Goal: Task Accomplishment & Management: Use online tool/utility

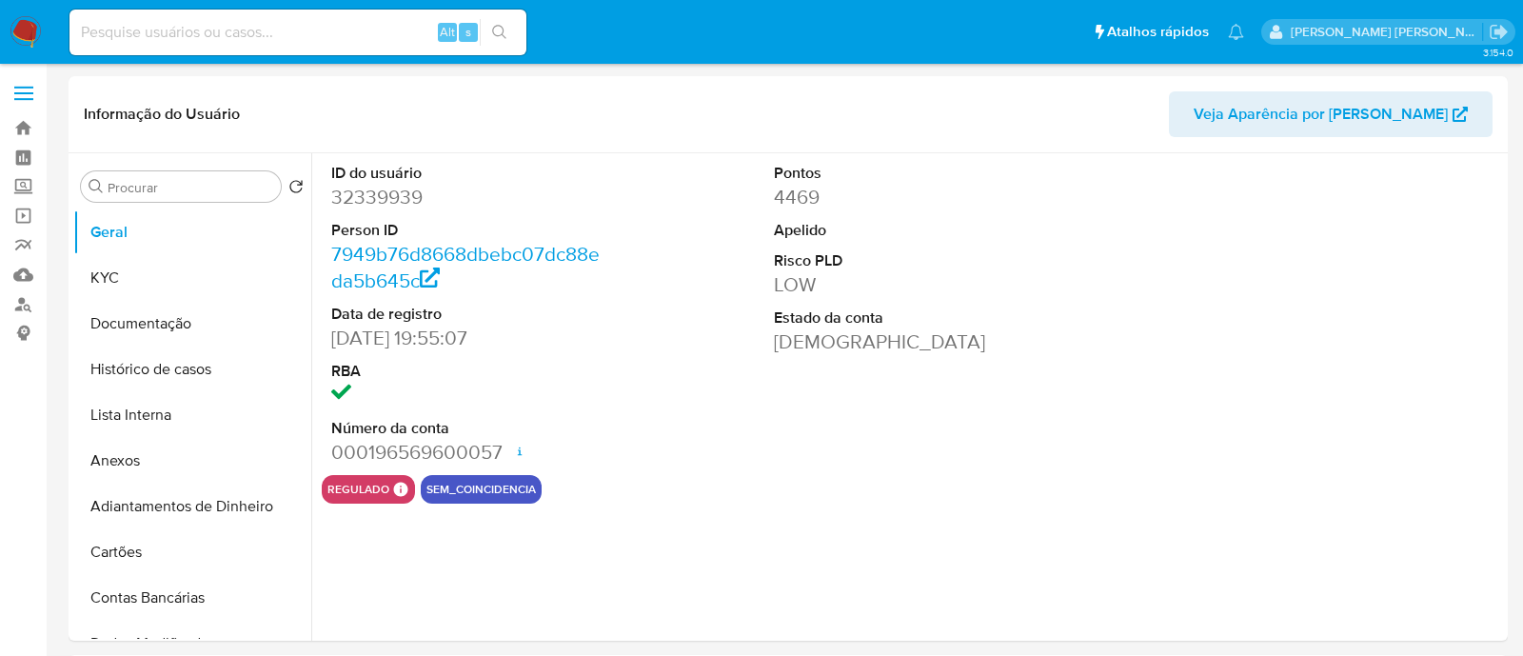
select select "10"
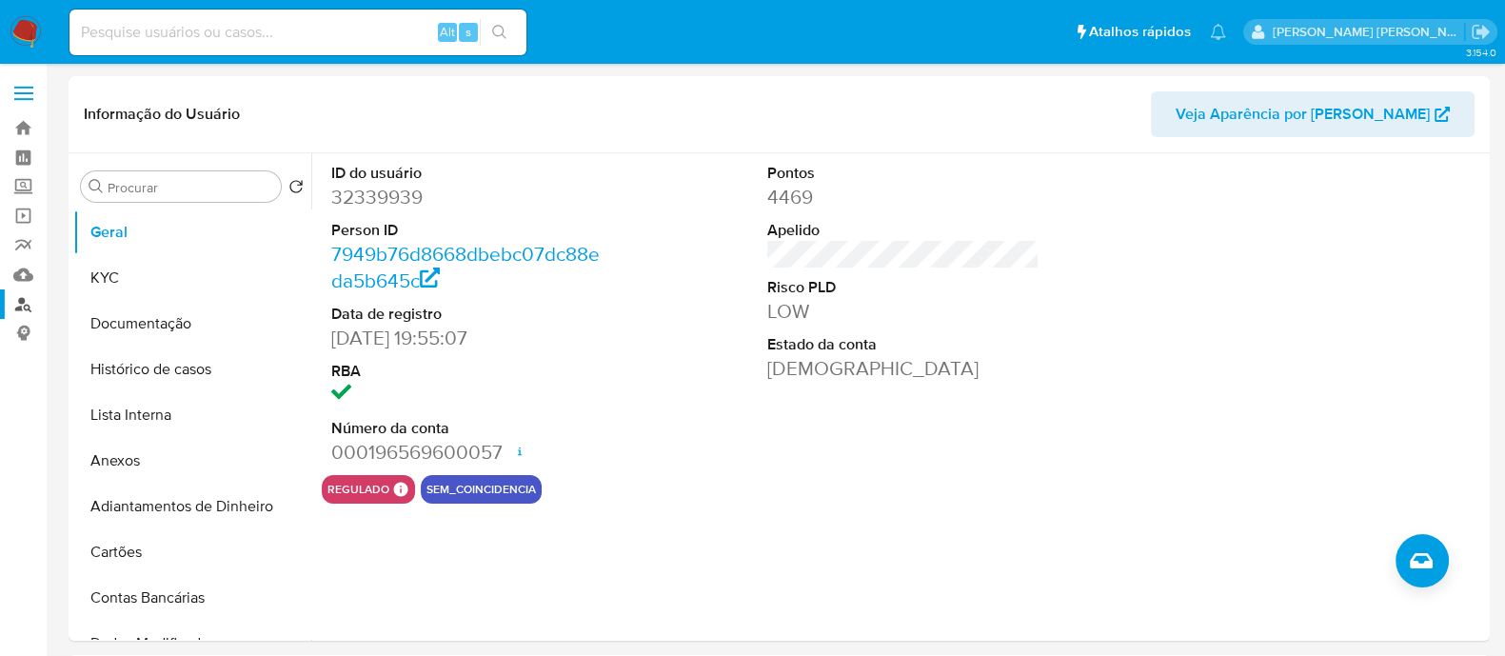
click at [18, 301] on link "Localizador de pessoas" at bounding box center [113, 304] width 227 height 30
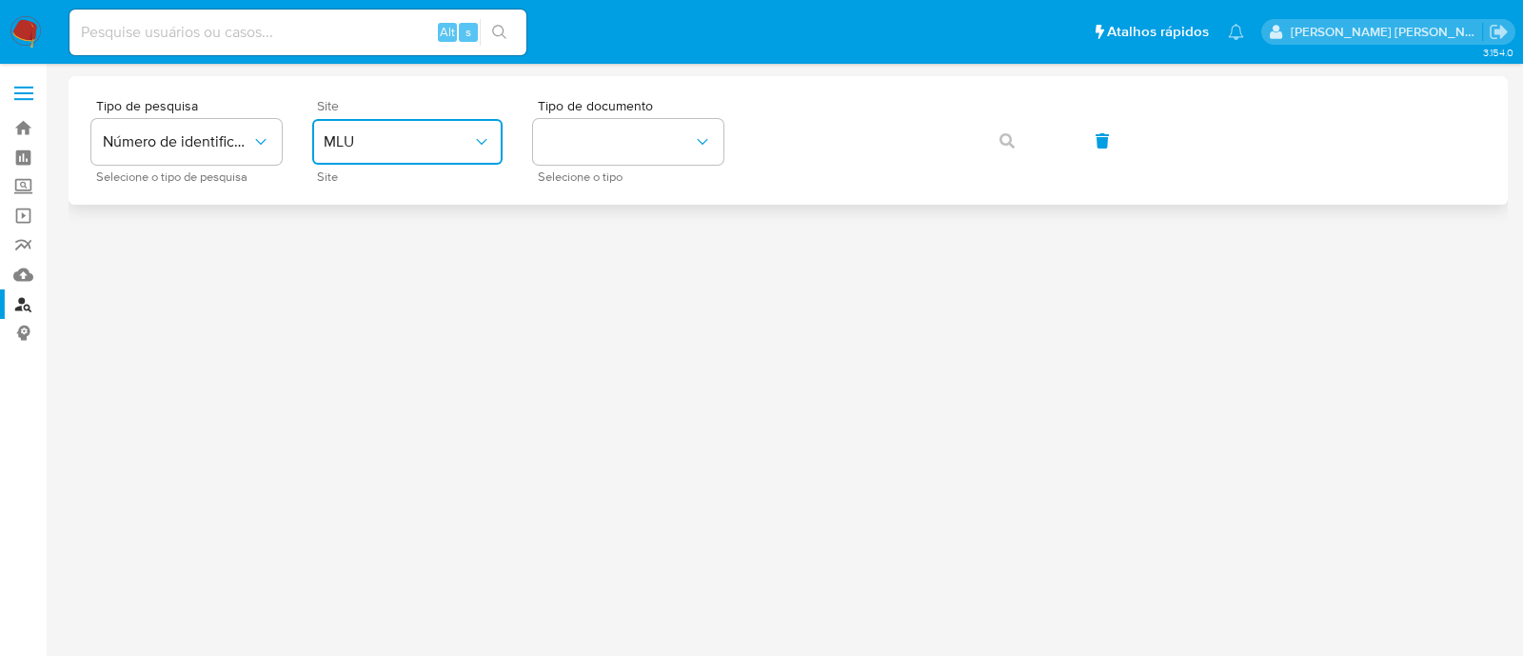
click at [419, 137] on span "MLU" at bounding box center [398, 141] width 148 height 19
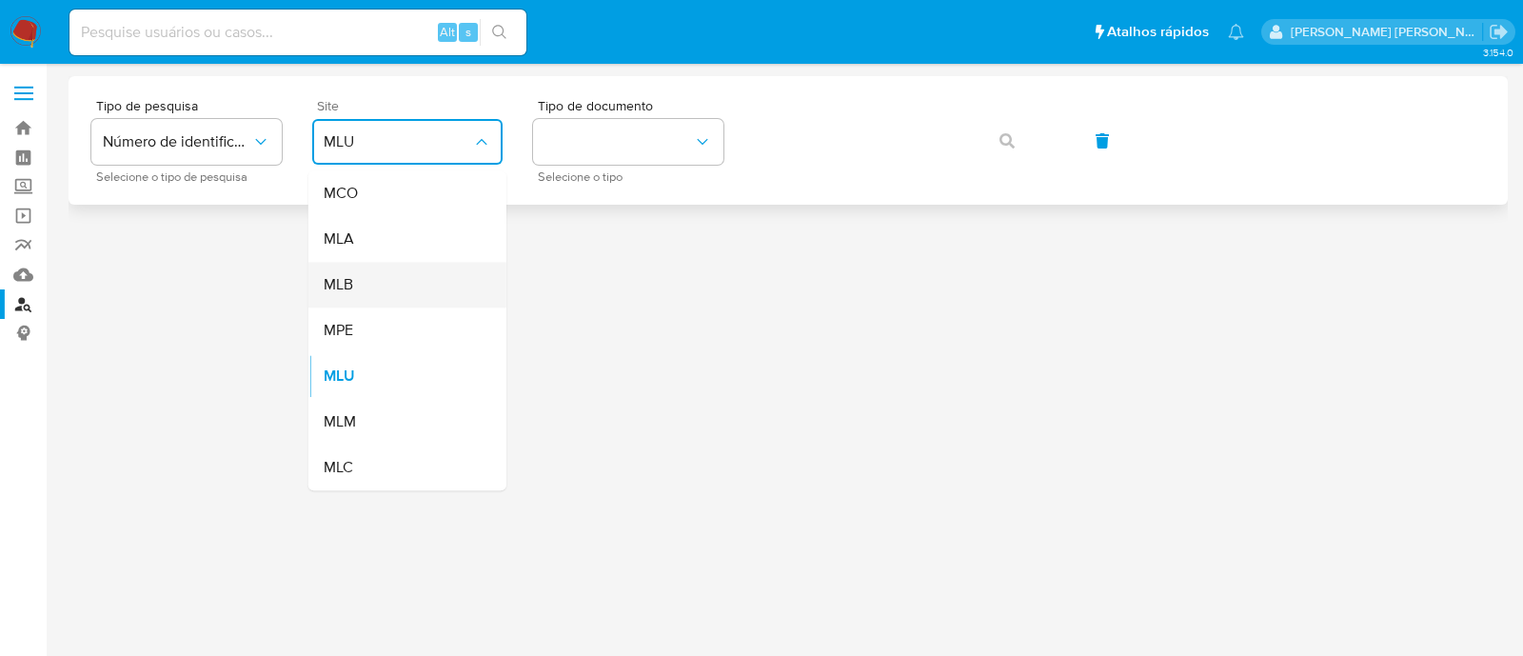
click at [415, 279] on div "MLB" at bounding box center [402, 285] width 156 height 46
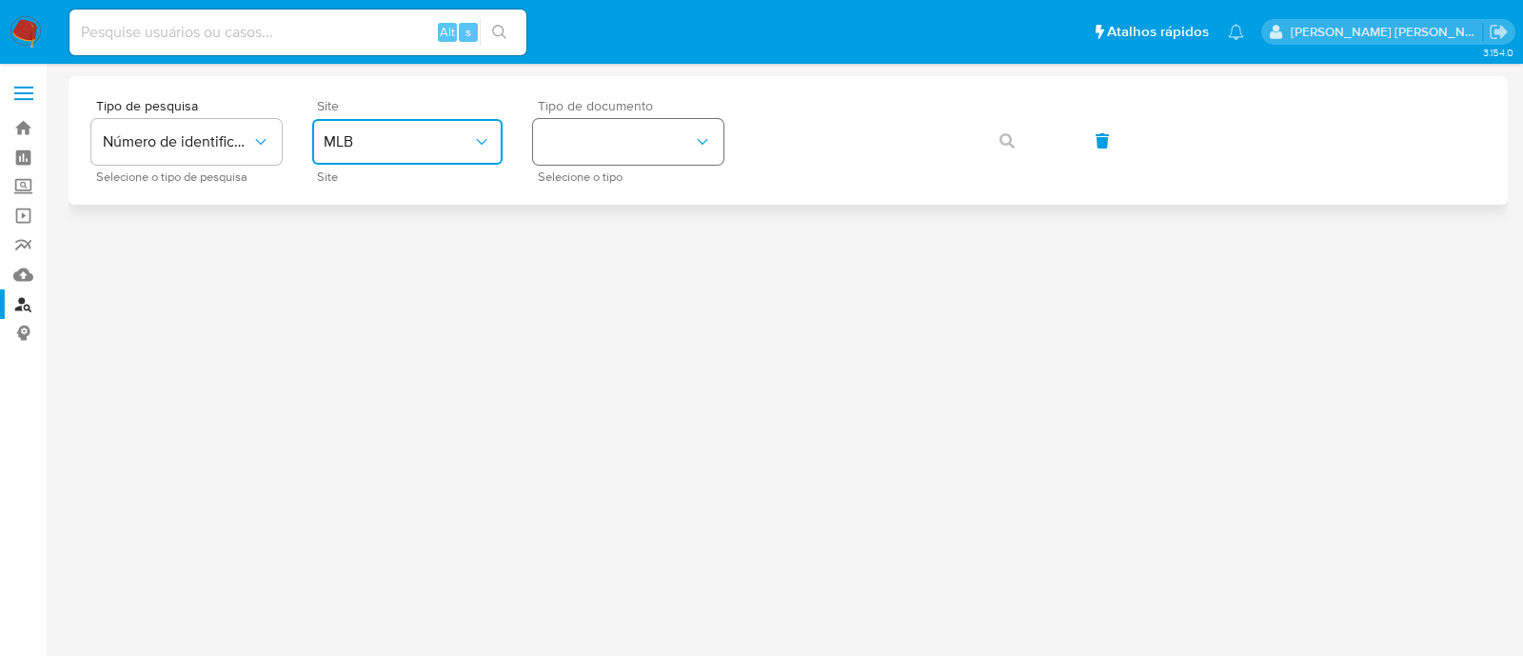
click at [675, 154] on button "identificationType" at bounding box center [628, 142] width 190 height 46
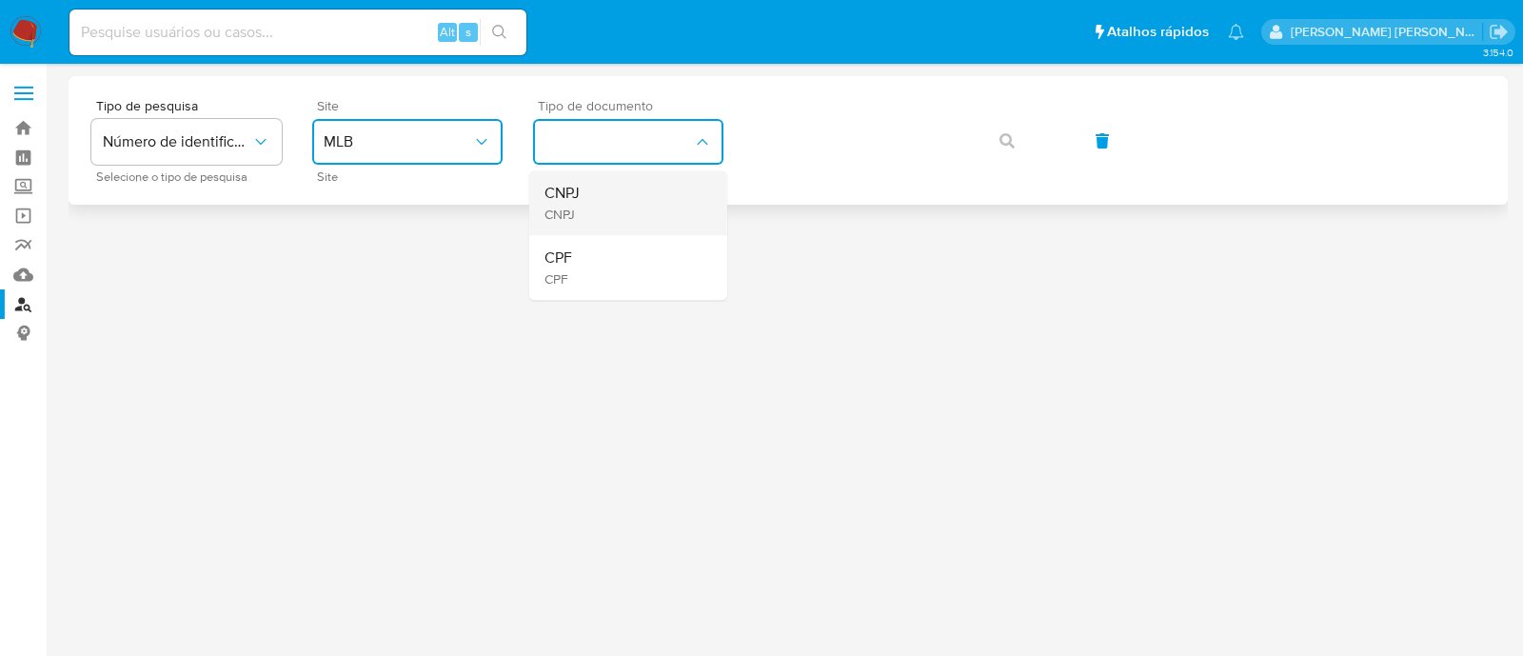
click at [641, 221] on div "CNPJ CNPJ" at bounding box center [622, 202] width 156 height 65
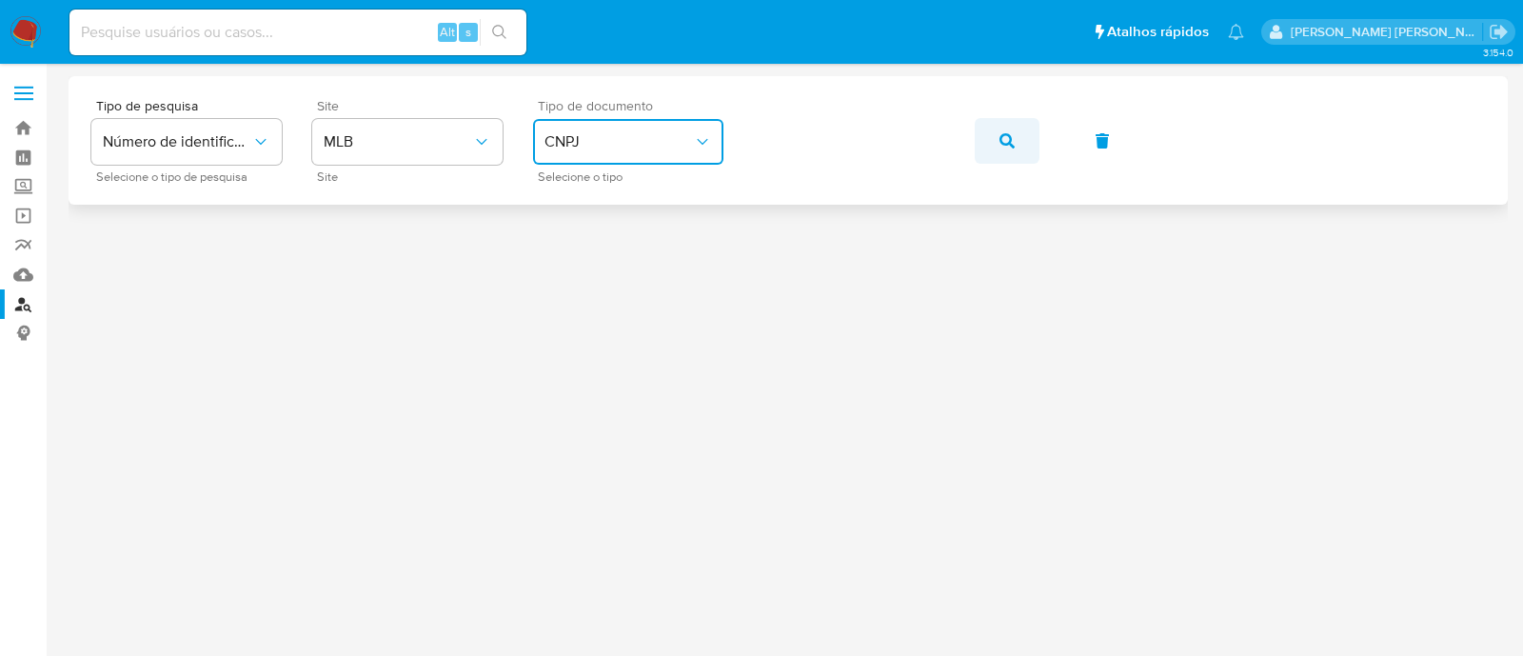
click at [999, 136] on icon "button" at bounding box center [1006, 140] width 15 height 15
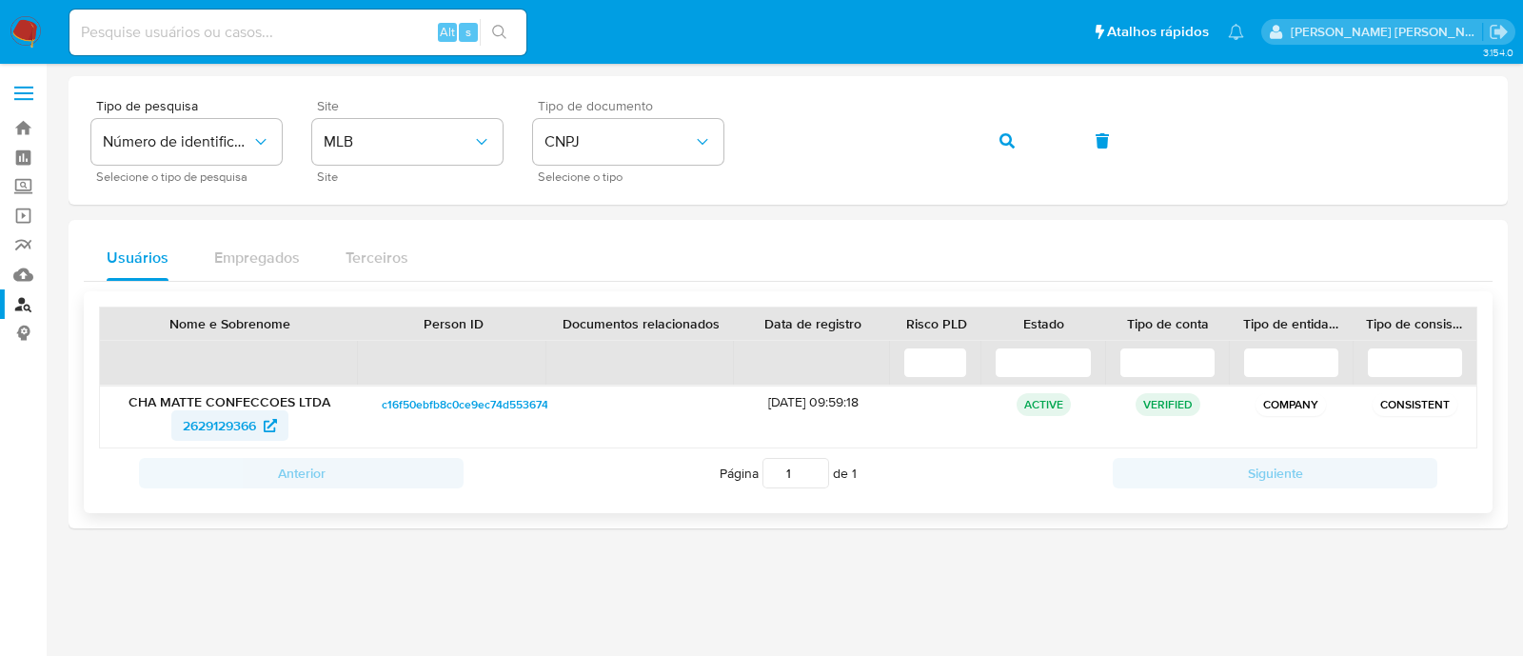
click at [195, 416] on span "2629129366" at bounding box center [219, 425] width 73 height 30
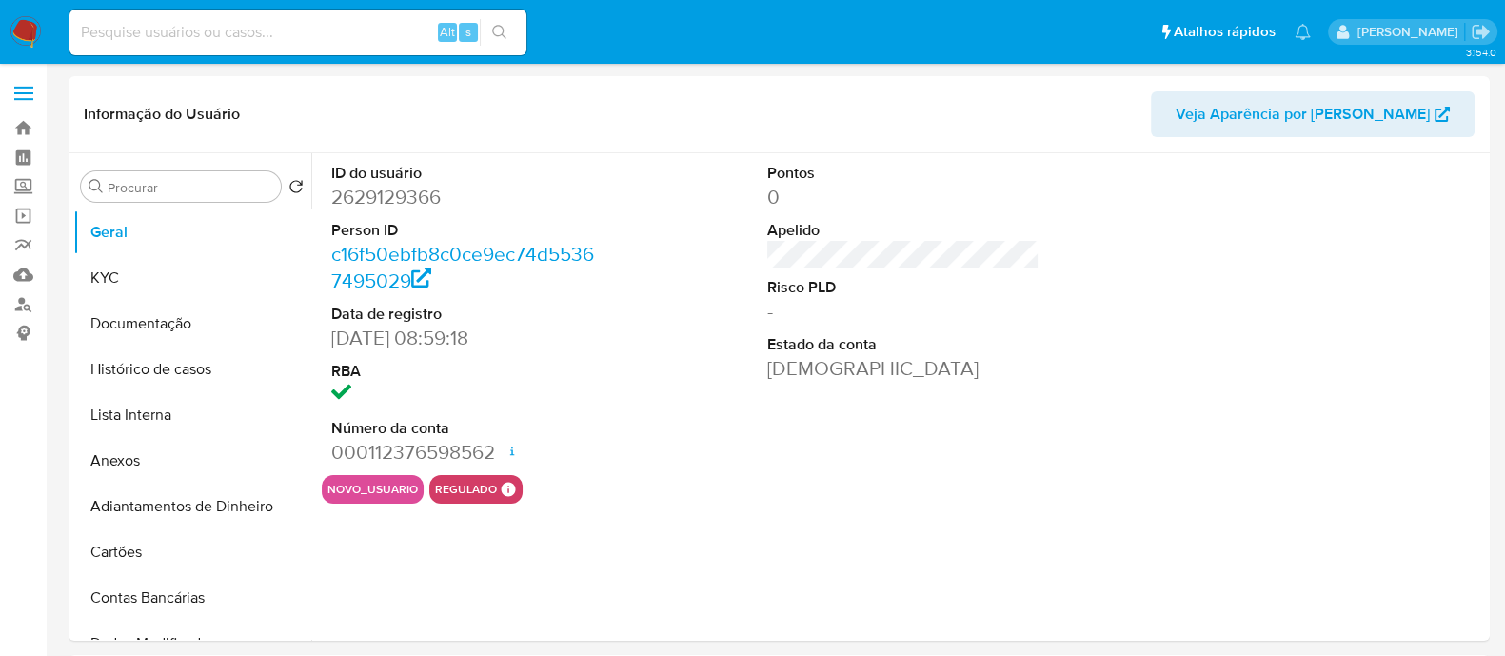
select select "10"
click at [188, 283] on button "KYC" at bounding box center [184, 278] width 223 height 46
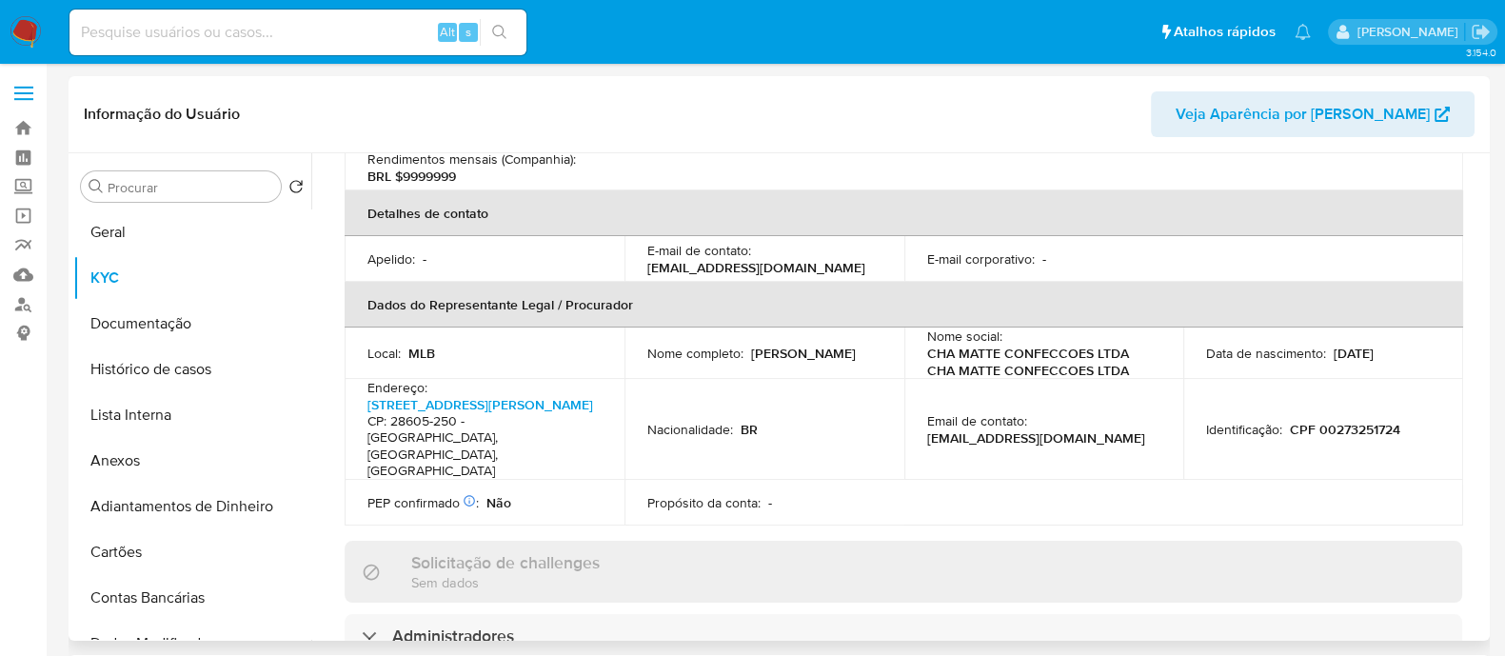
scroll to position [832, 0]
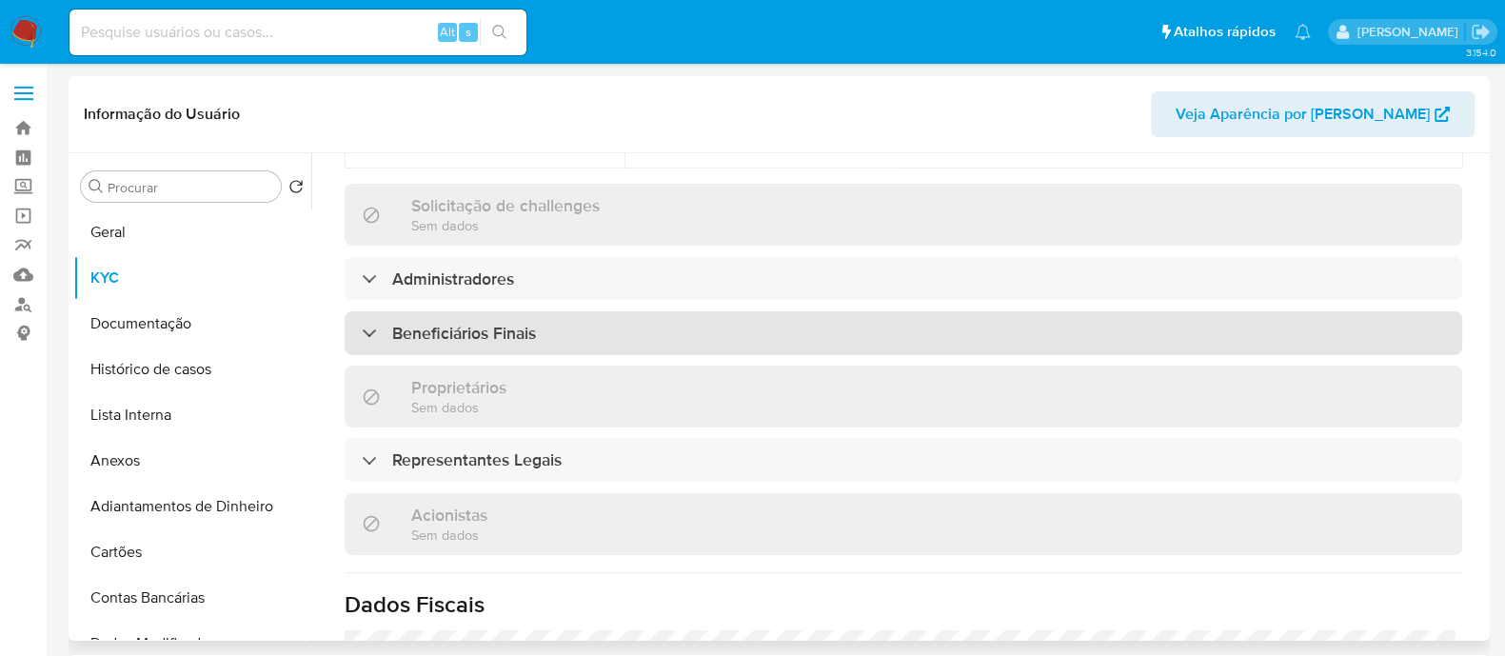
click at [553, 311] on div "Beneficiários Finais" at bounding box center [903, 333] width 1117 height 44
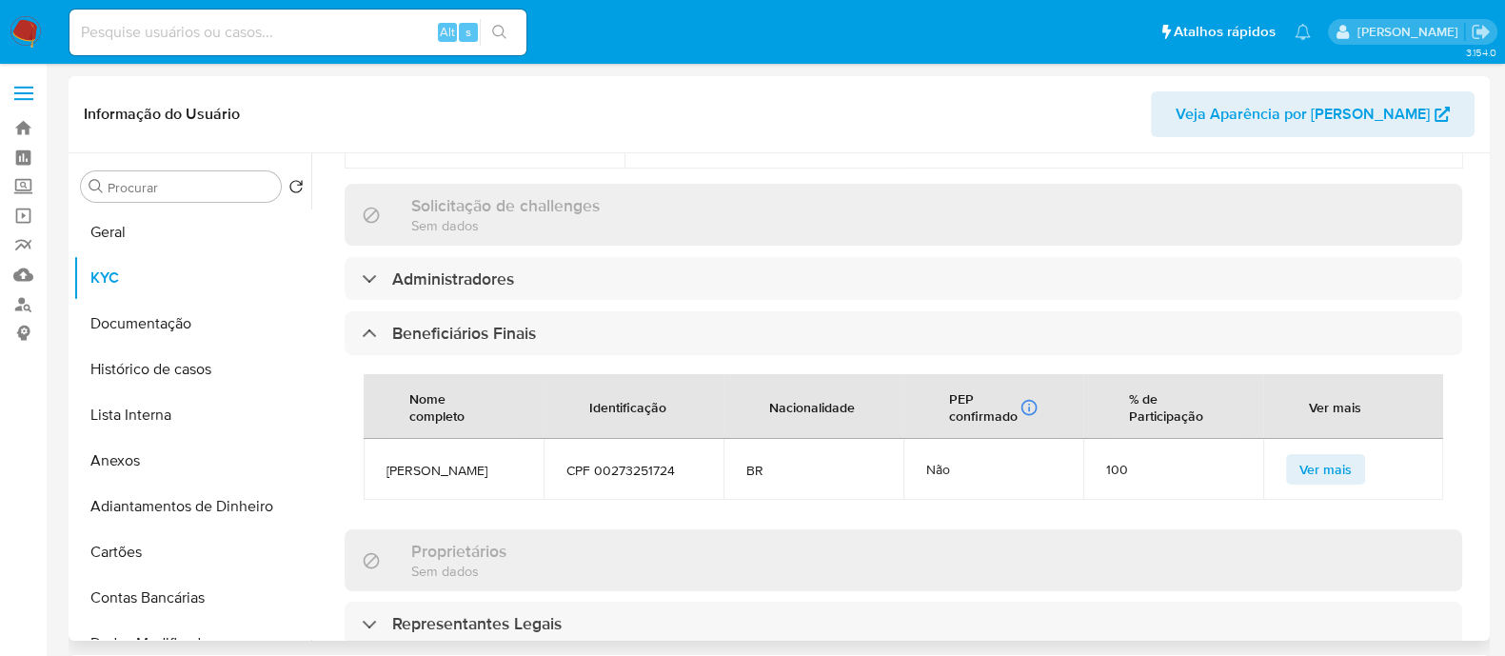
click at [417, 462] on span "Alexandre Lopes da Cunha Freire" at bounding box center [453, 470] width 134 height 17
copy span "Alexandre Lopes da Cunha Freire"
click at [119, 233] on button "Geral" at bounding box center [184, 232] width 223 height 46
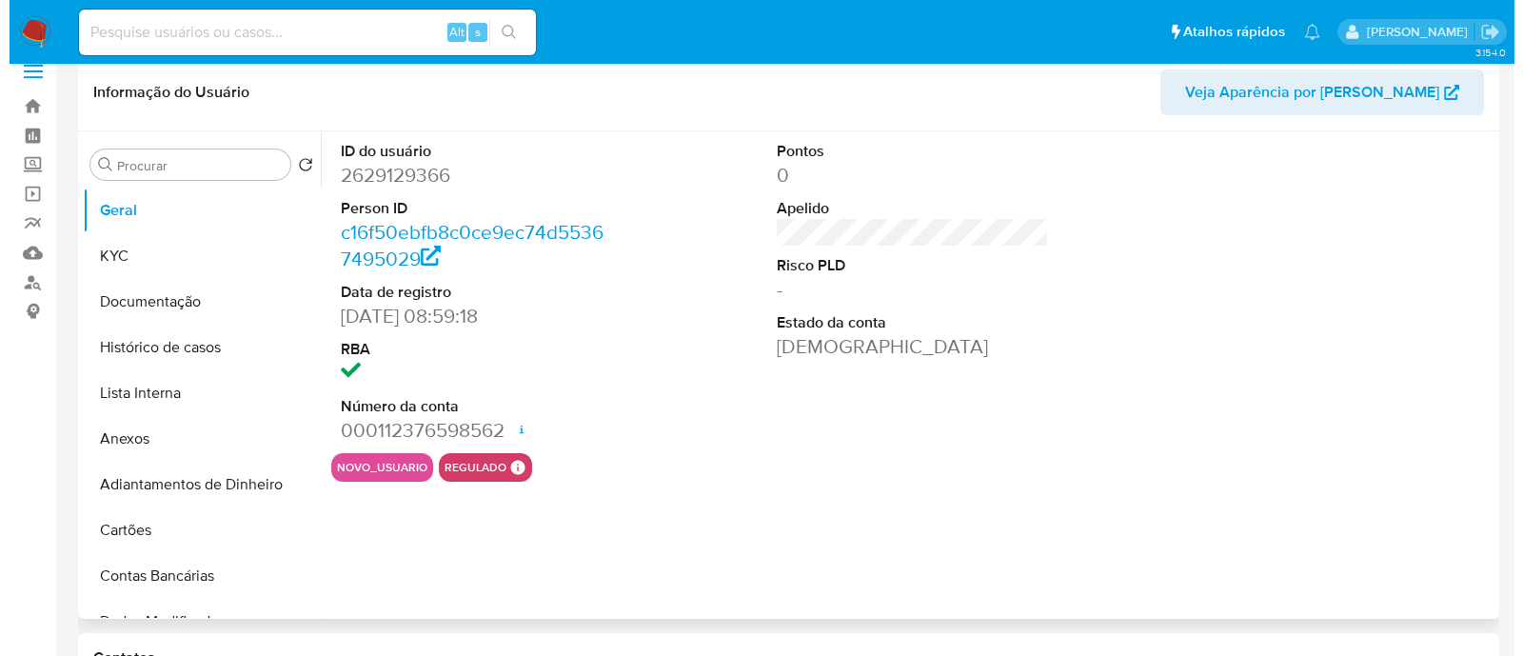
scroll to position [0, 0]
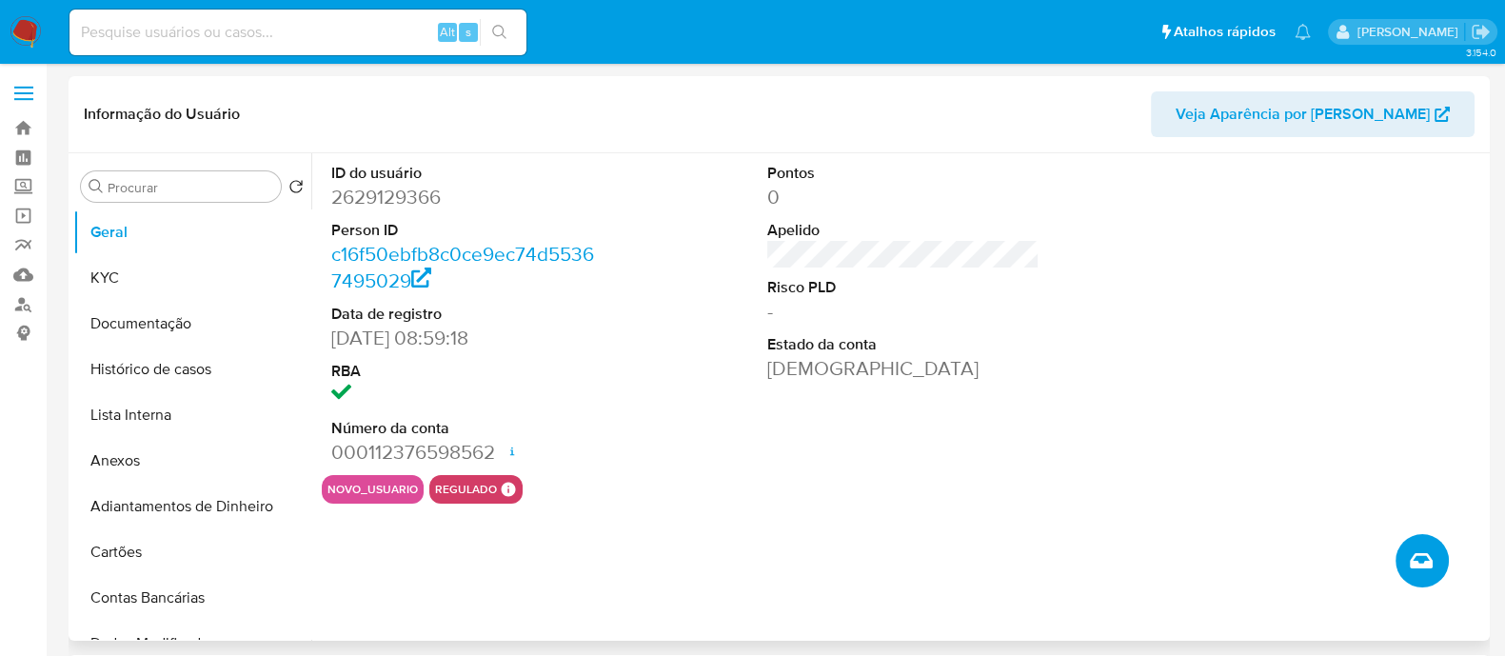
click at [1423, 566] on icon "Criar caso manual" at bounding box center [1421, 560] width 23 height 15
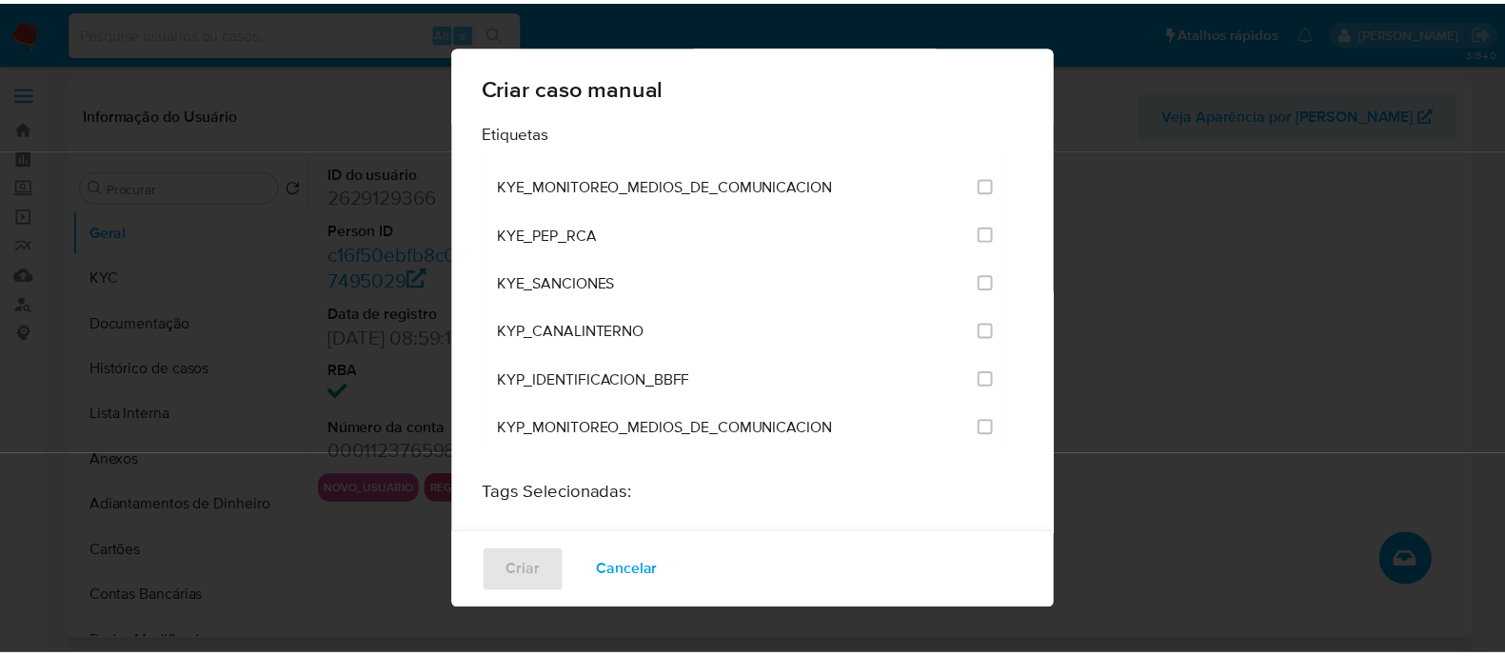
scroll to position [1546, 0]
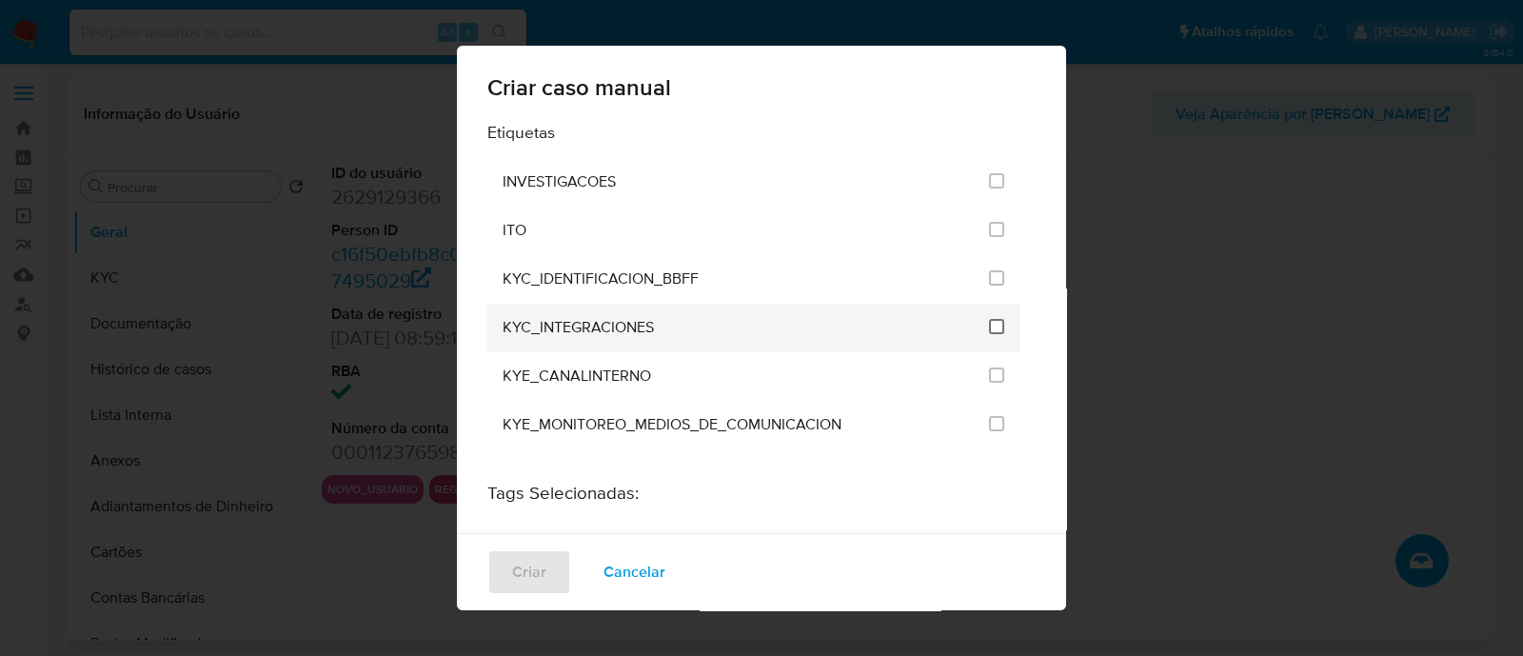
click at [989, 319] on input "2093" at bounding box center [996, 326] width 15 height 15
checkbox input "true"
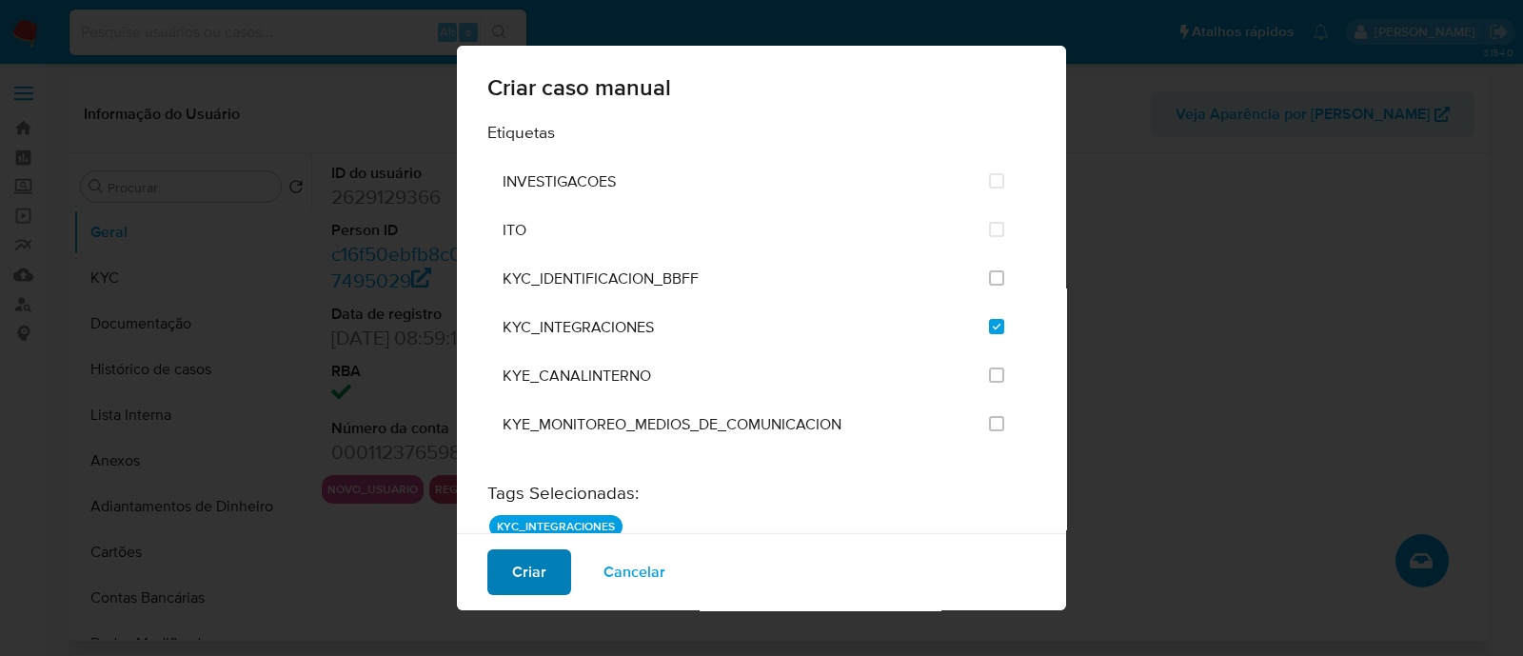
click at [530, 582] on span "Criar" at bounding box center [529, 572] width 34 height 42
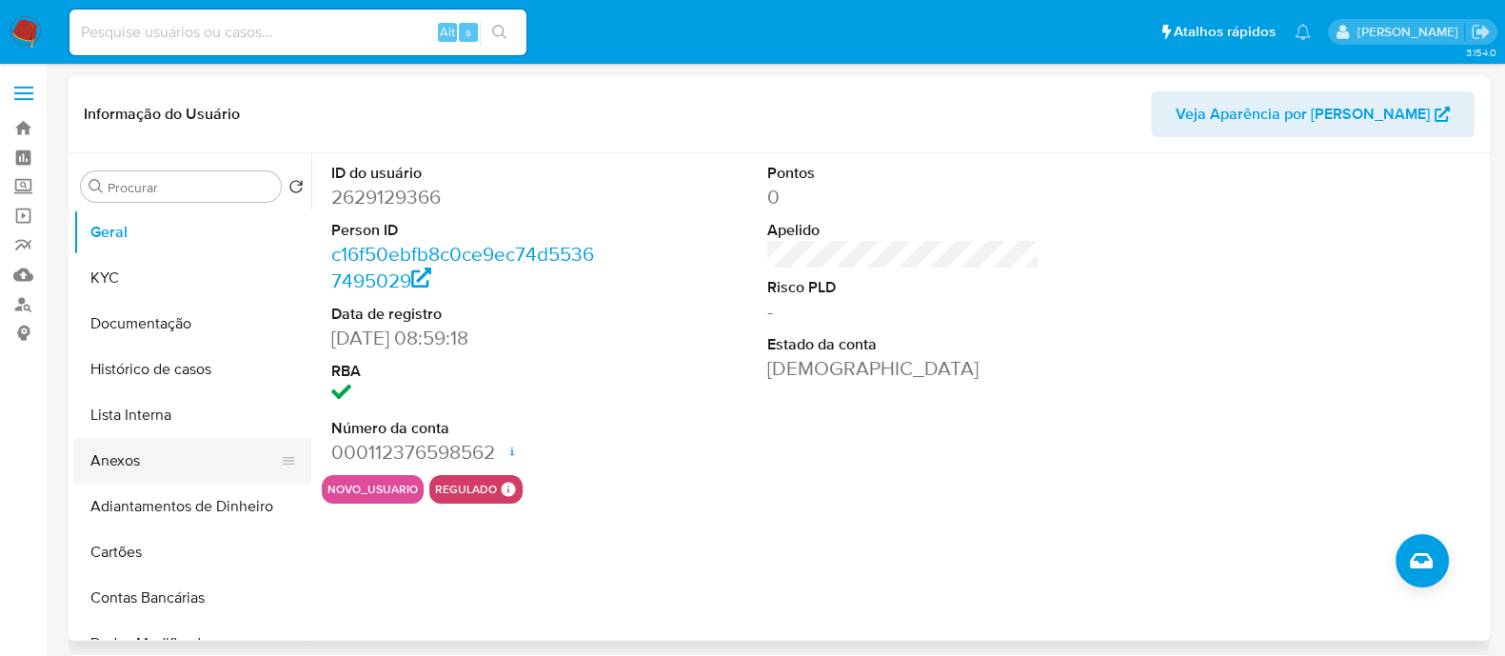
click at [105, 450] on button "Anexos" at bounding box center [184, 461] width 223 height 46
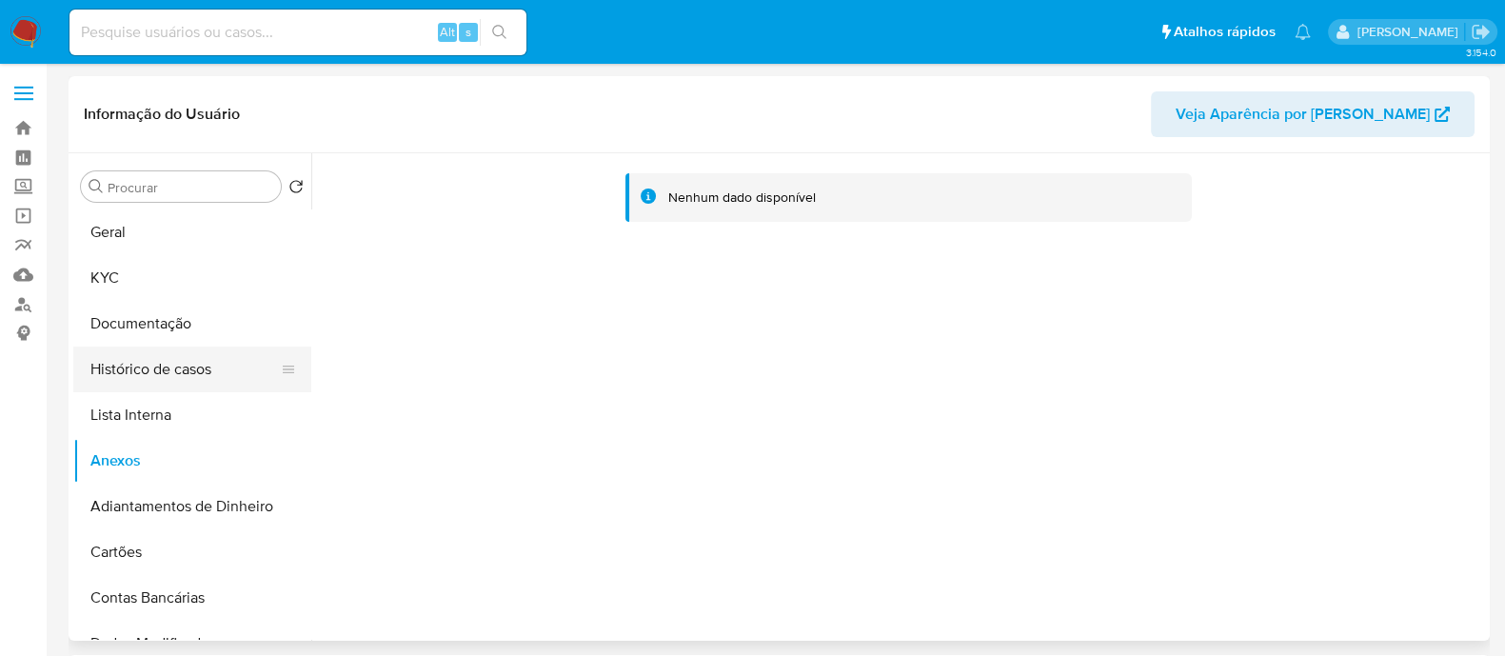
click at [222, 368] on button "Histórico de casos" at bounding box center [184, 369] width 223 height 46
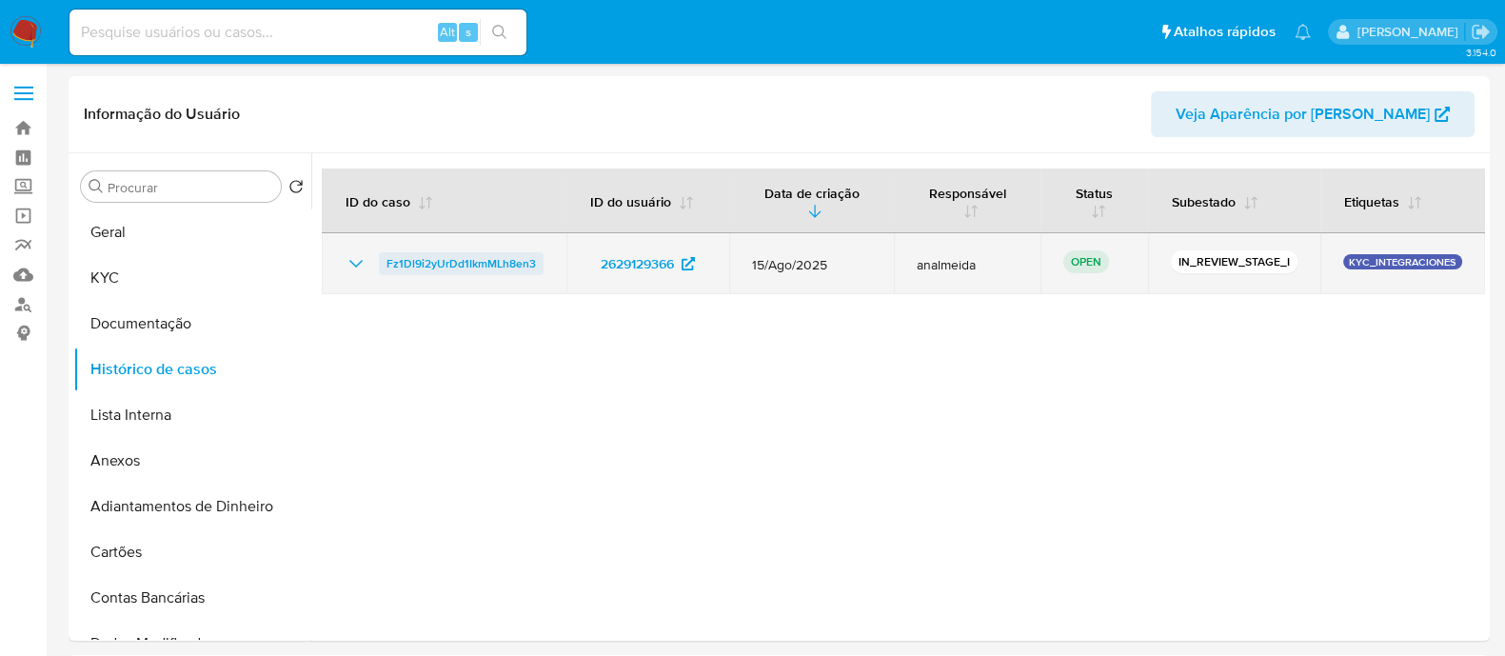
click at [430, 266] on span "Fz1Dl9i2yUrDd1IkmMLh8en3" at bounding box center [460, 263] width 149 height 23
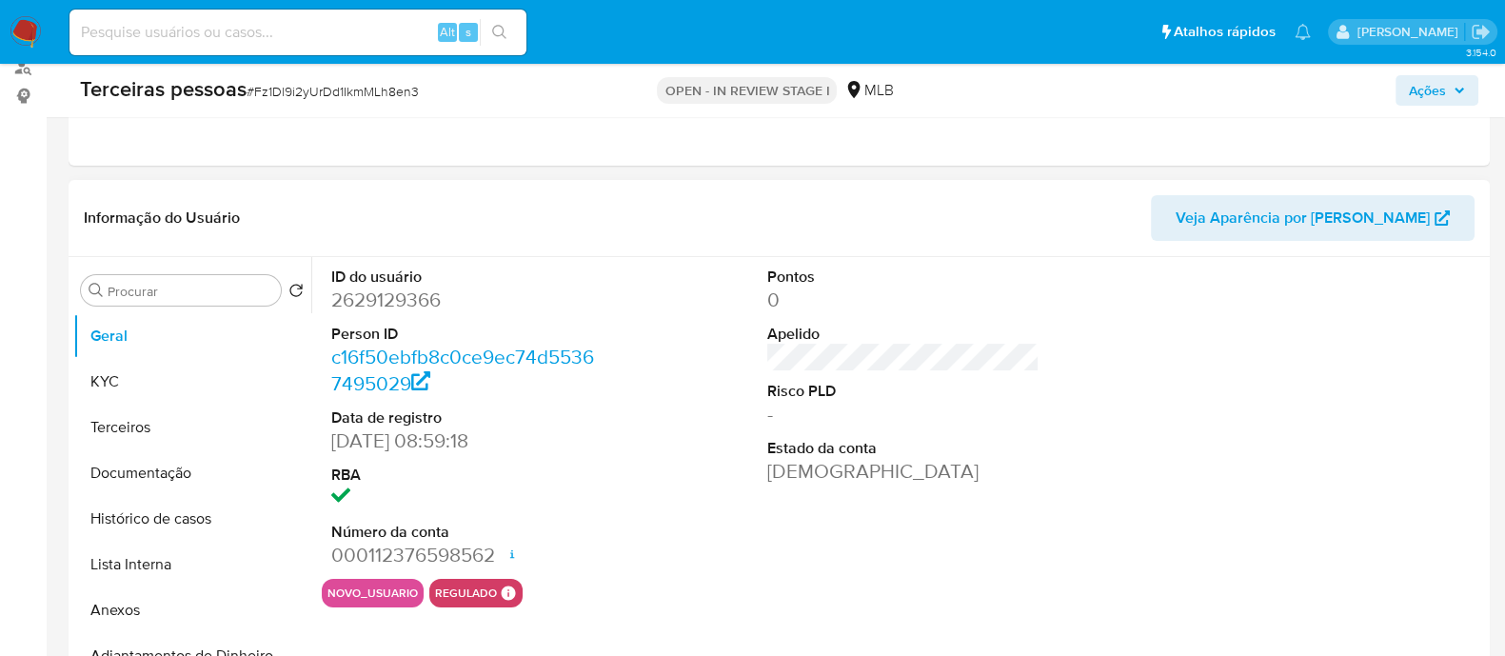
scroll to position [237, 0]
select select "10"
click at [174, 606] on button "Anexos" at bounding box center [184, 610] width 223 height 46
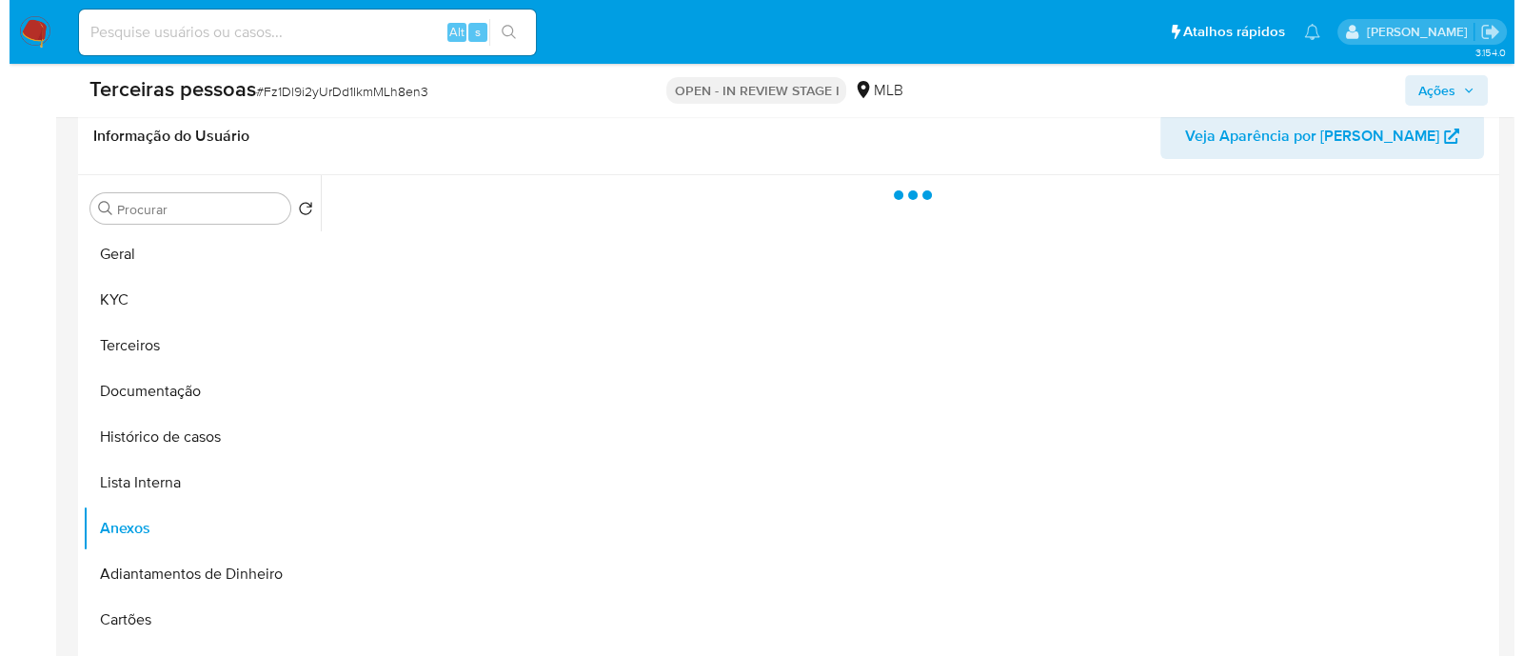
scroll to position [357, 0]
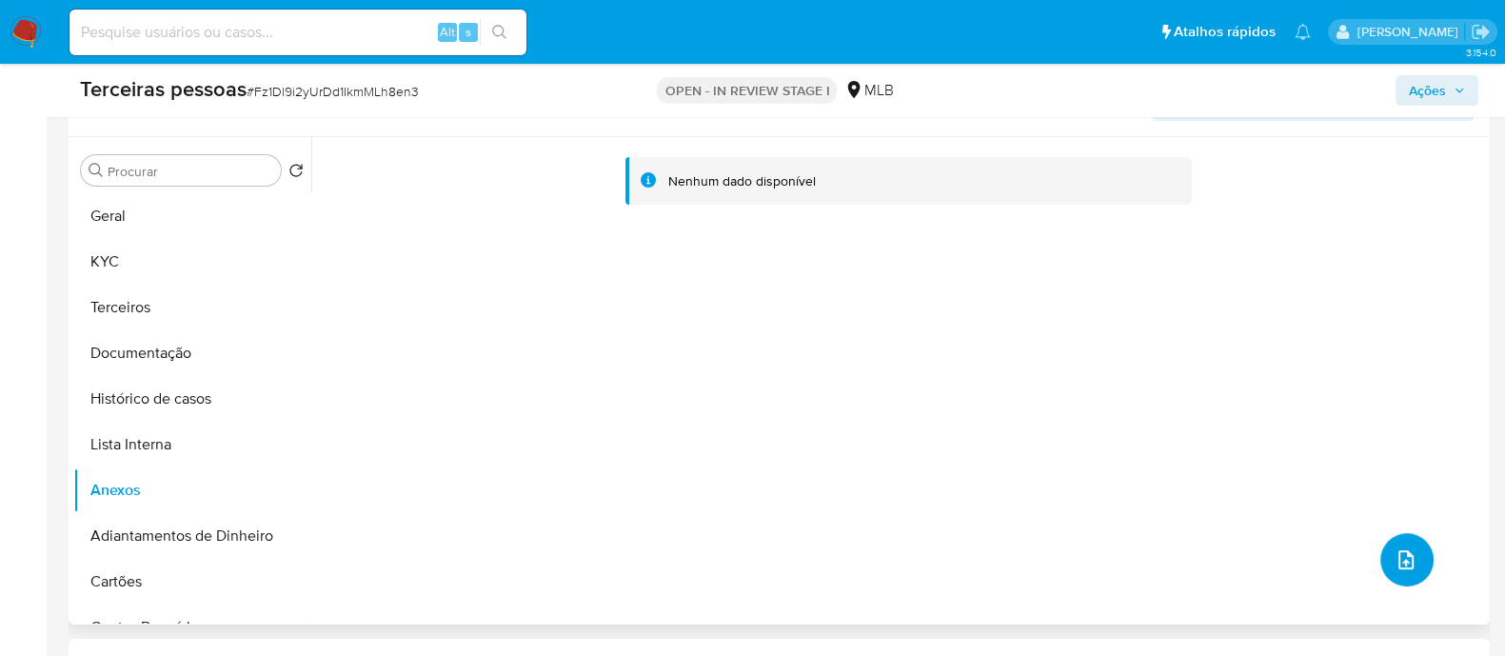
click at [1394, 549] on span "upload-file" at bounding box center [1405, 559] width 23 height 23
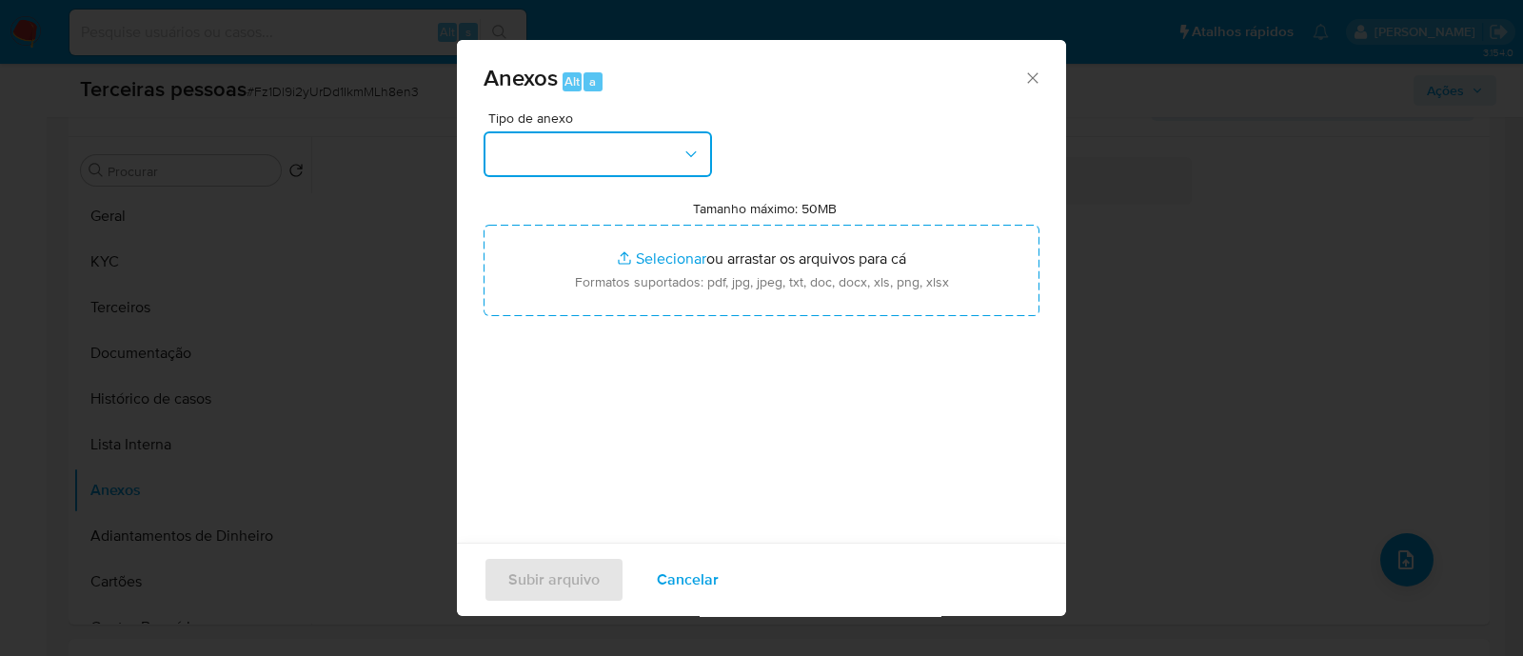
click at [627, 150] on button "button" at bounding box center [597, 154] width 228 height 46
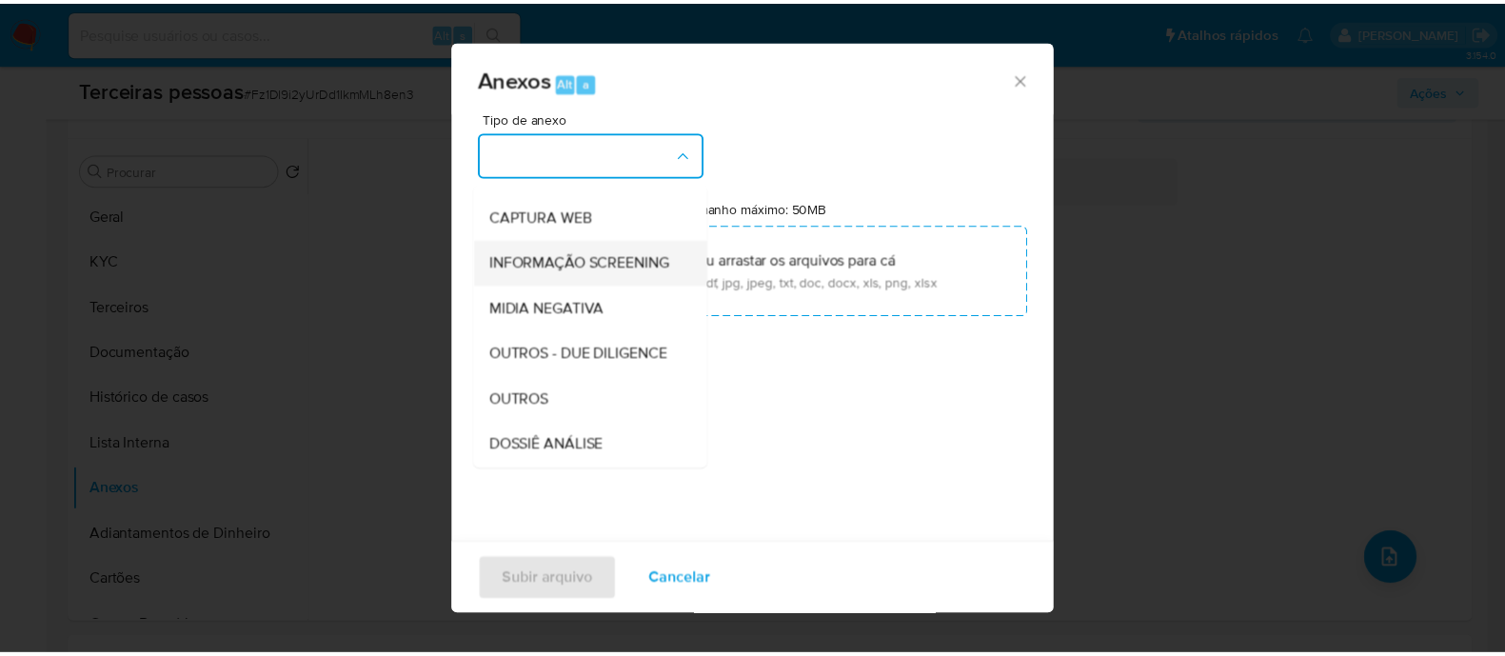
scroll to position [293, 0]
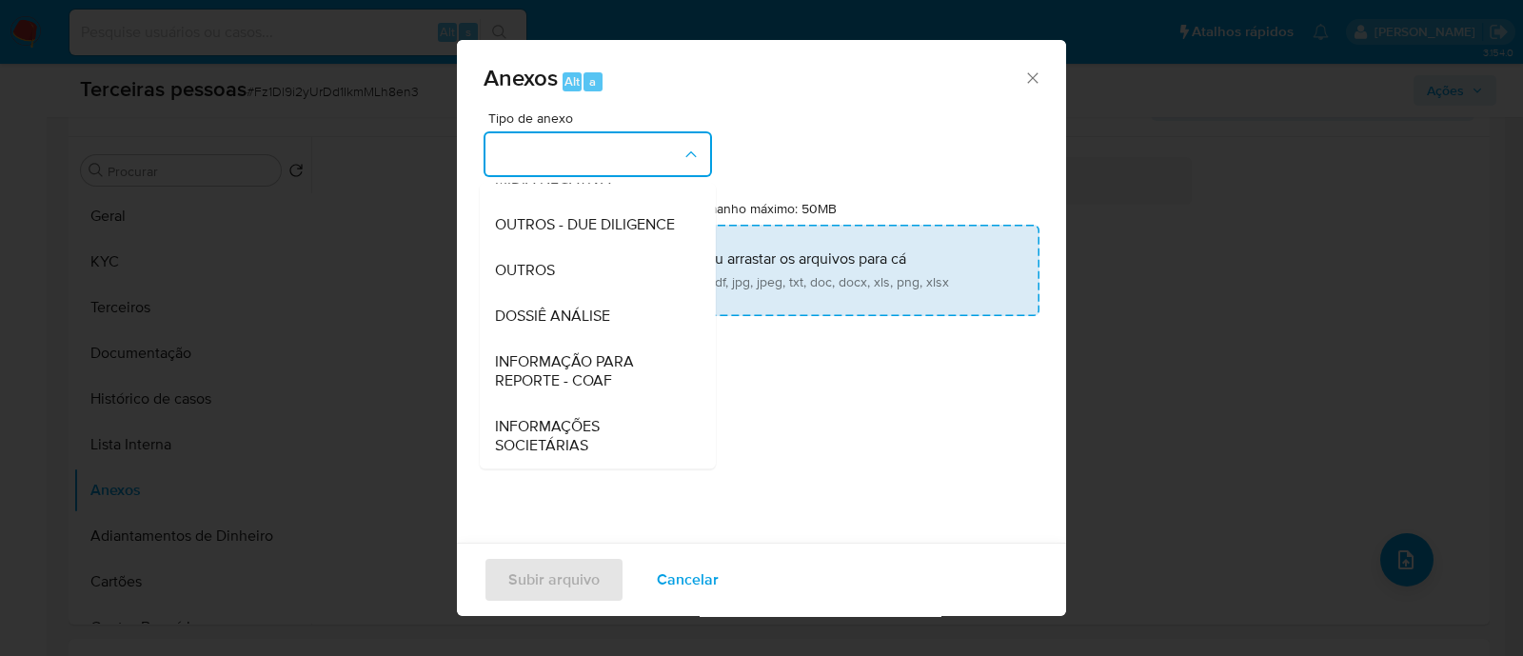
drag, startPoint x: 574, startPoint y: 211, endPoint x: 611, endPoint y: 247, distance: 51.8
click at [574, 215] on span "OUTROS - DUE DILIGENCE" at bounding box center [585, 224] width 180 height 19
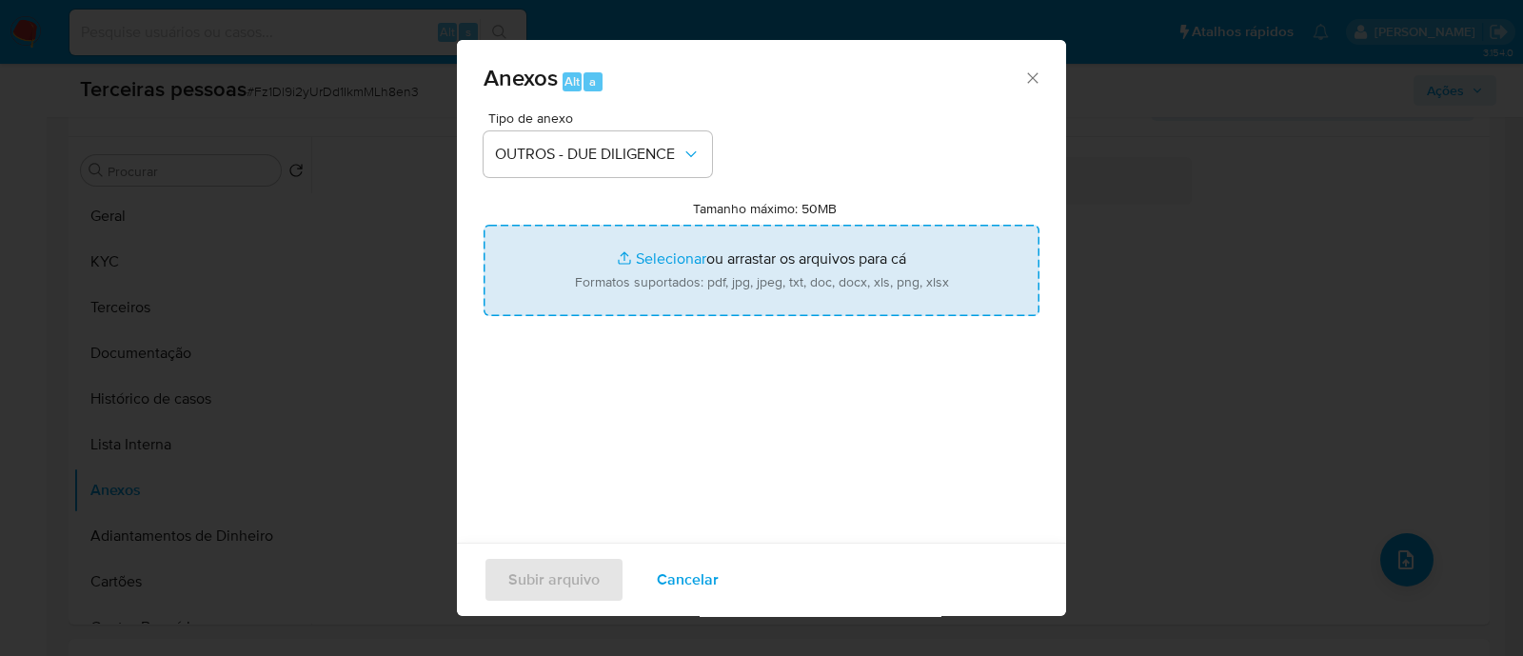
click at [741, 282] on input "Tamanho máximo: 50MB Selecionar arquivos" at bounding box center [761, 270] width 556 height 91
type input "C:\fakepath\Matriz de Risco - CHA MATTE CONFECCOES LTDA.pdf"
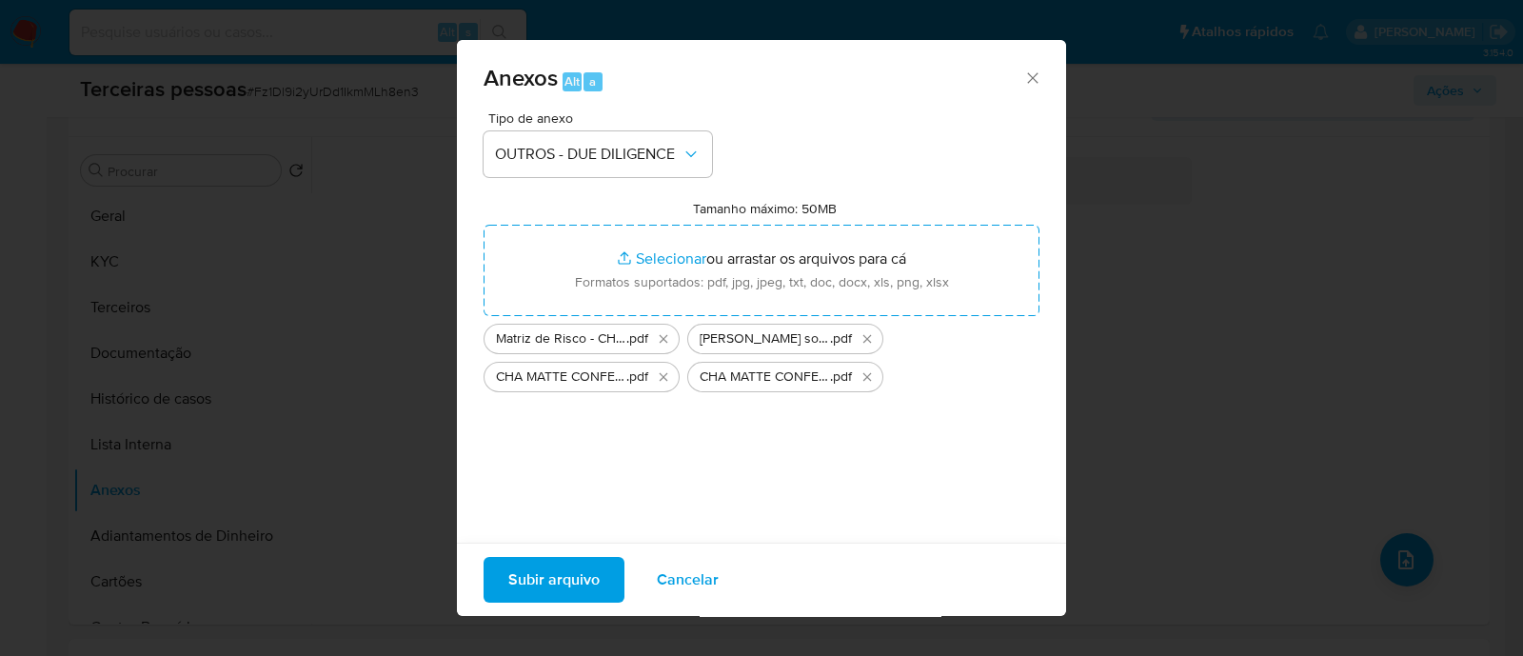
click at [581, 587] on span "Subir arquivo" at bounding box center [553, 580] width 91 height 42
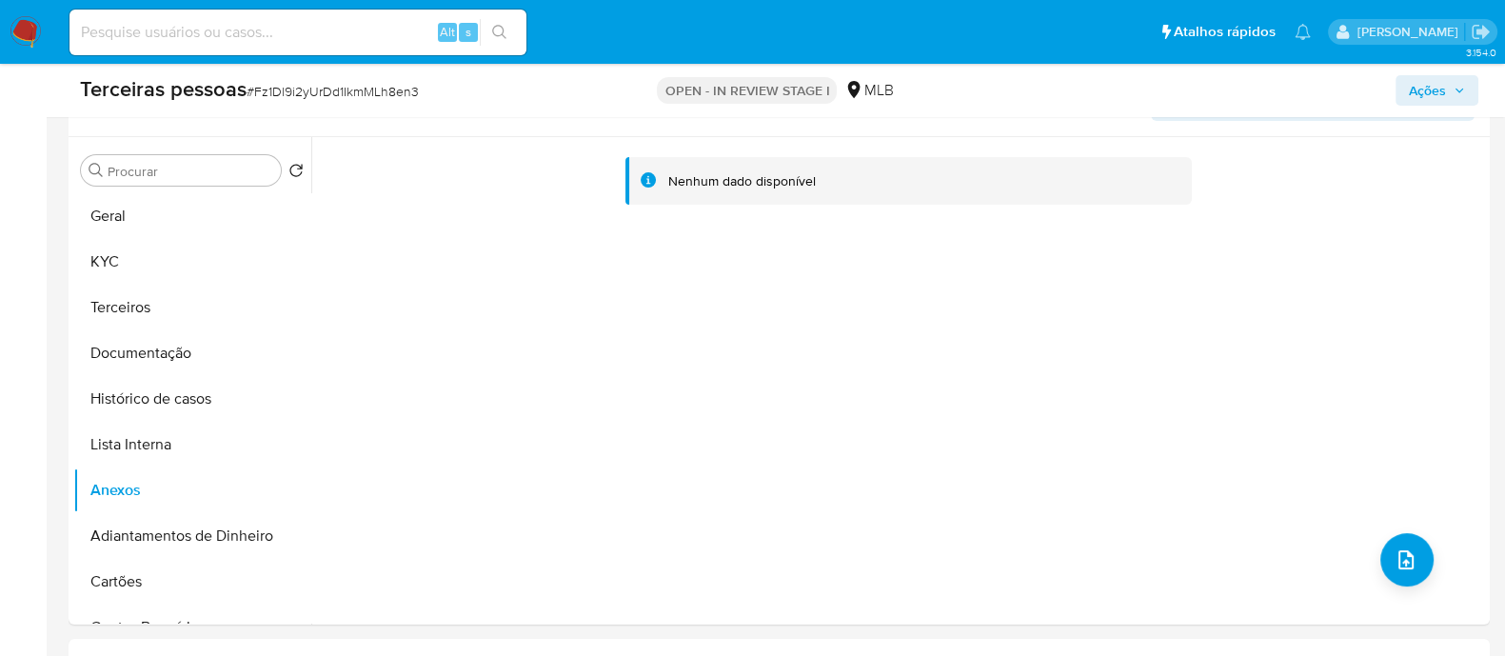
click at [1402, 91] on button "Ações" at bounding box center [1436, 90] width 83 height 30
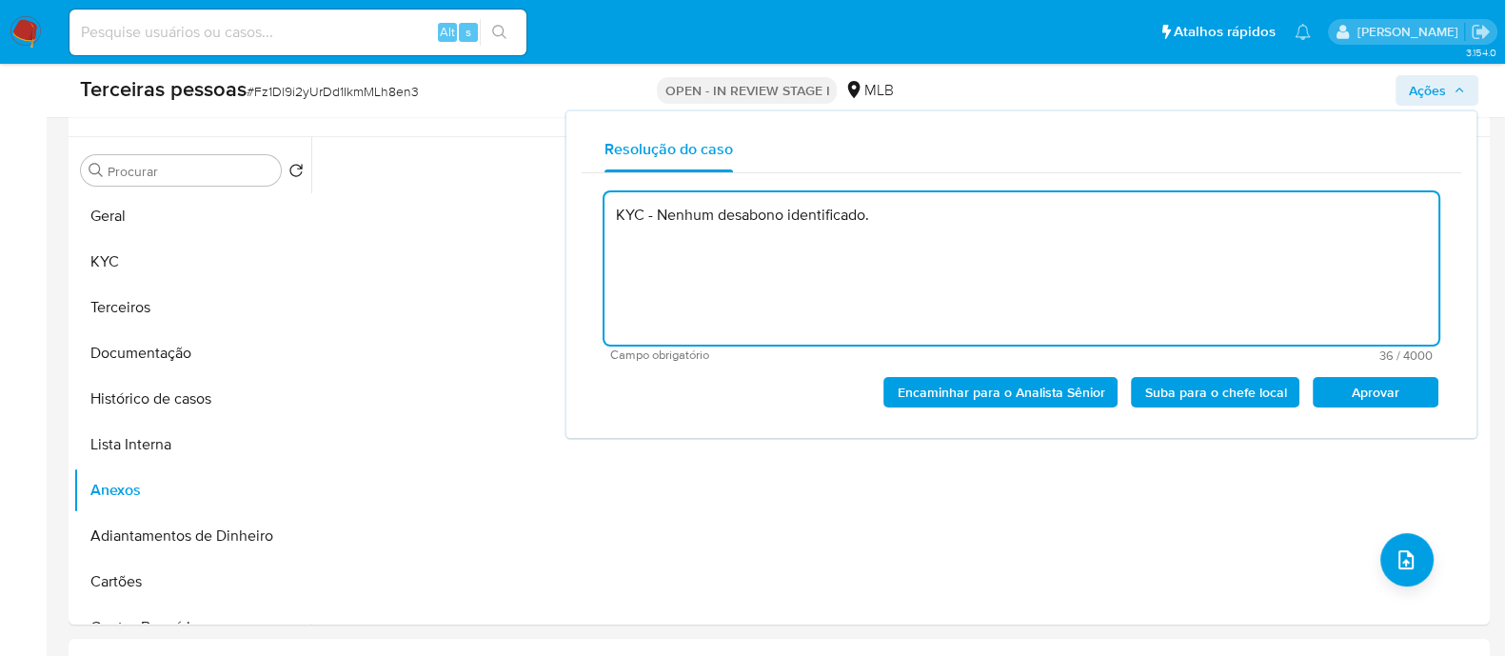
click at [1399, 403] on span "Aprovar" at bounding box center [1375, 392] width 99 height 27
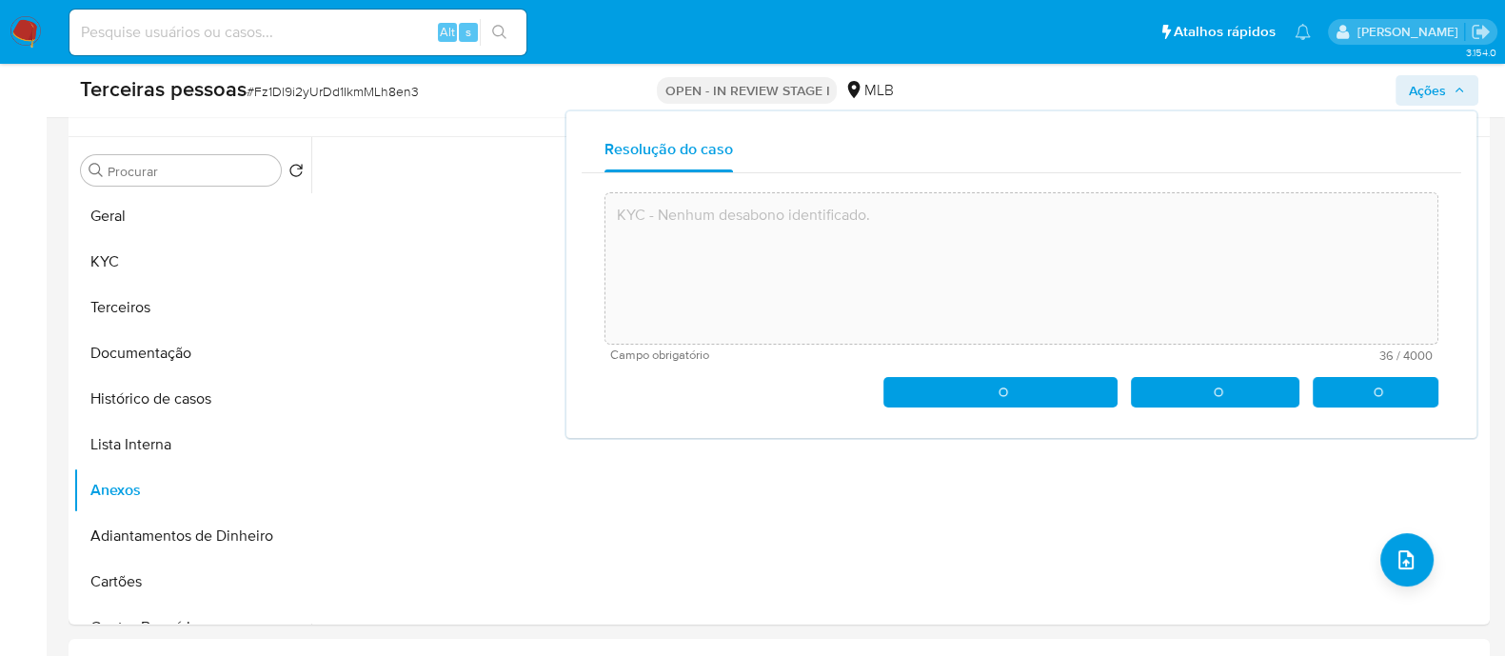
type textarea "KYC - Nenhum desabono identificado."
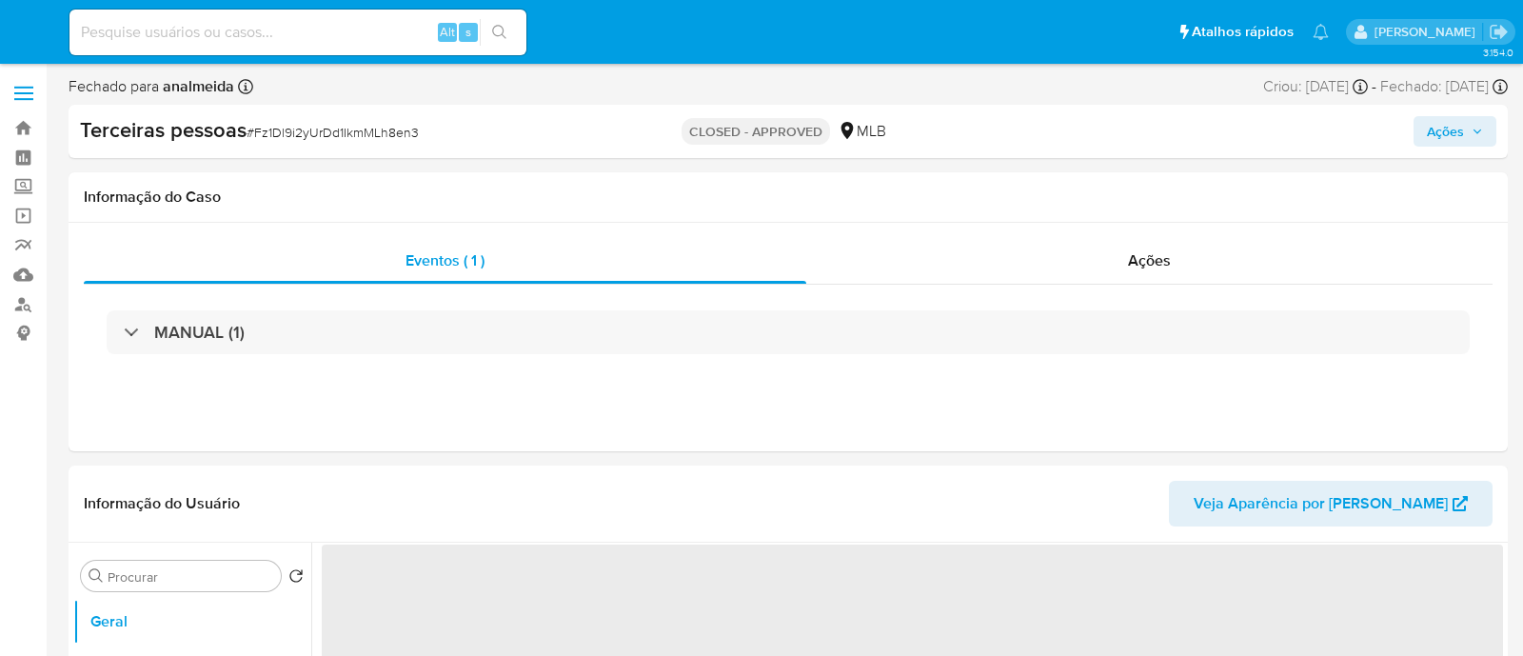
select select "10"
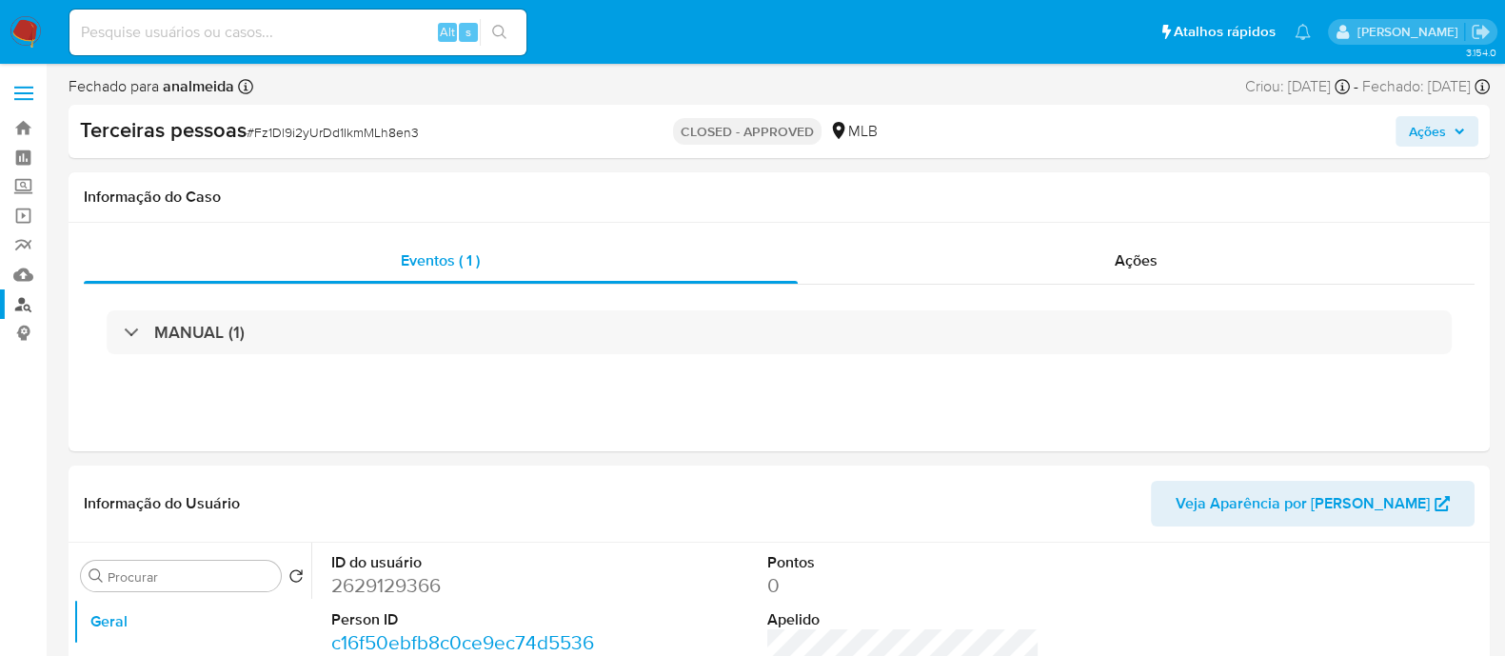
click at [21, 310] on link "Localizador de pessoas" at bounding box center [113, 304] width 227 height 30
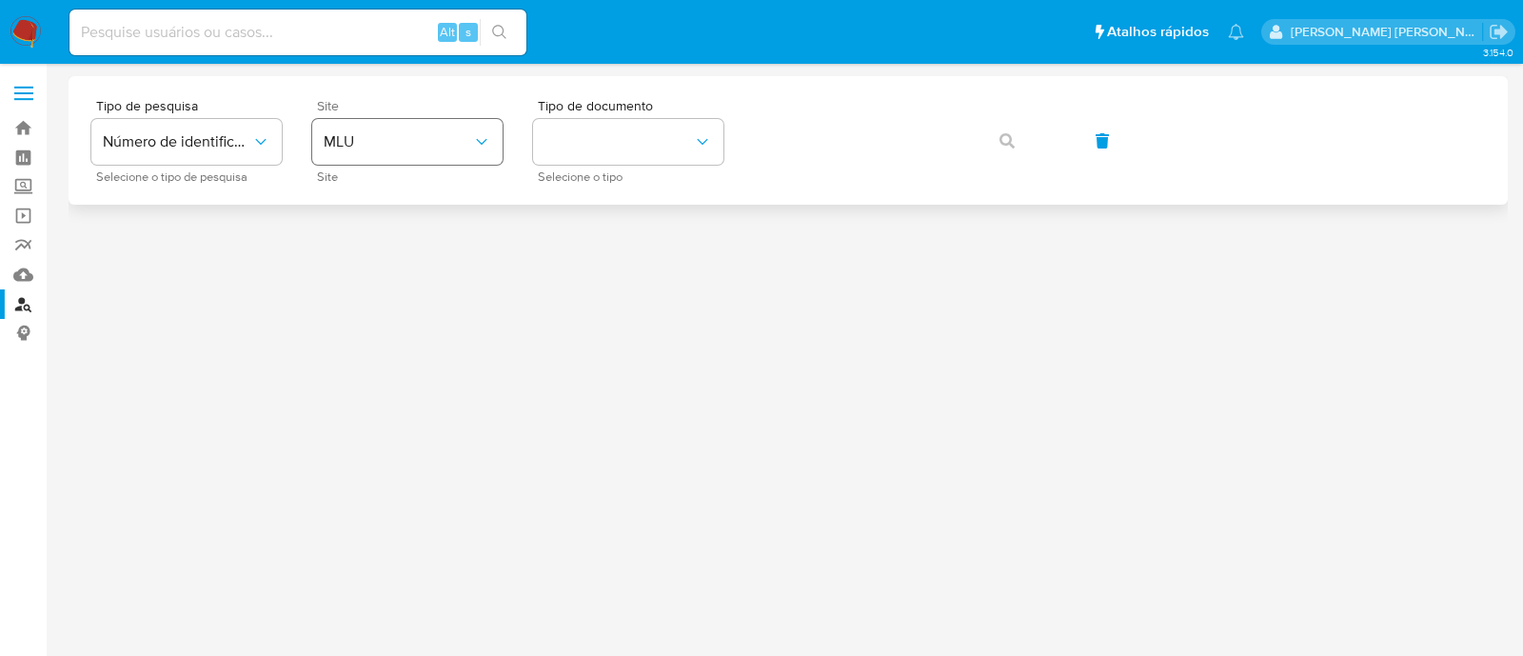
drag, startPoint x: 415, startPoint y: 117, endPoint x: 424, endPoint y: 125, distance: 11.5
click at [419, 117] on div "Site MLU Site" at bounding box center [407, 140] width 190 height 83
click at [424, 132] on span "MLU" at bounding box center [398, 141] width 148 height 19
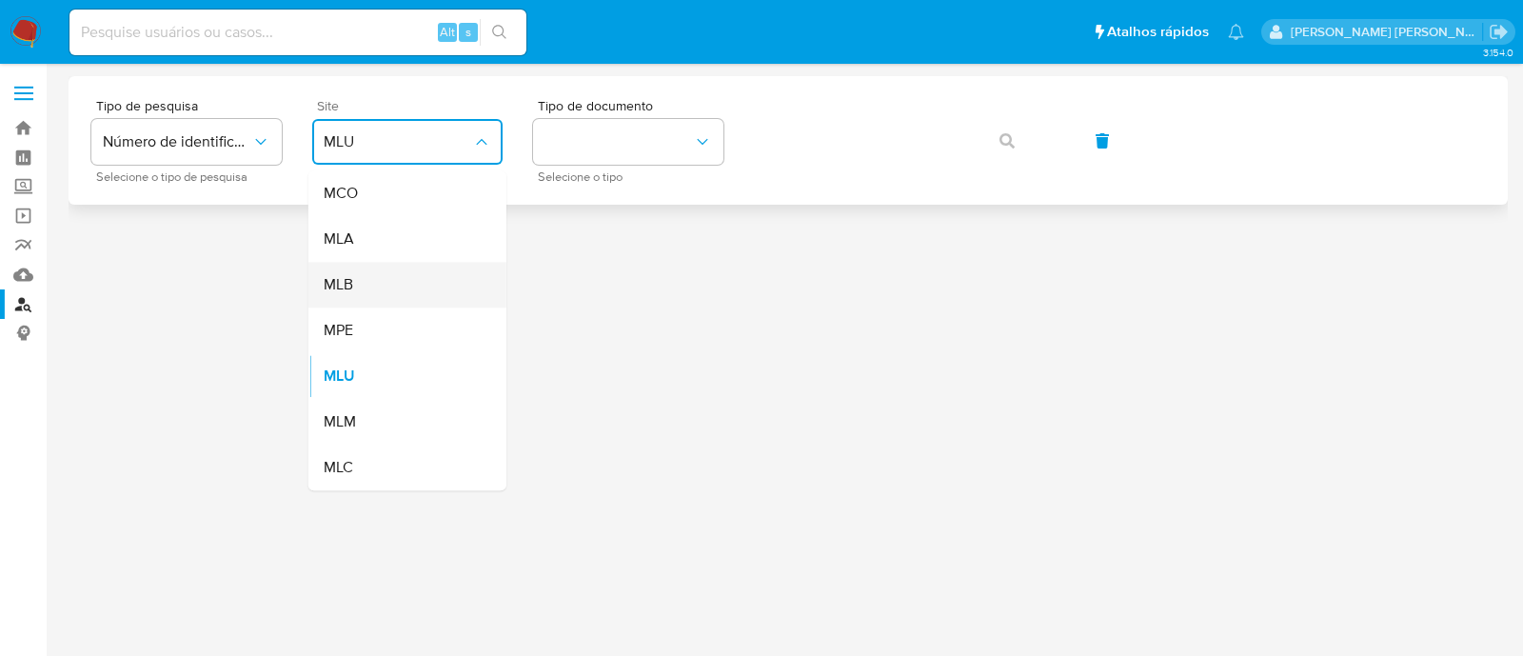
click at [376, 286] on div "MLB" at bounding box center [402, 285] width 156 height 46
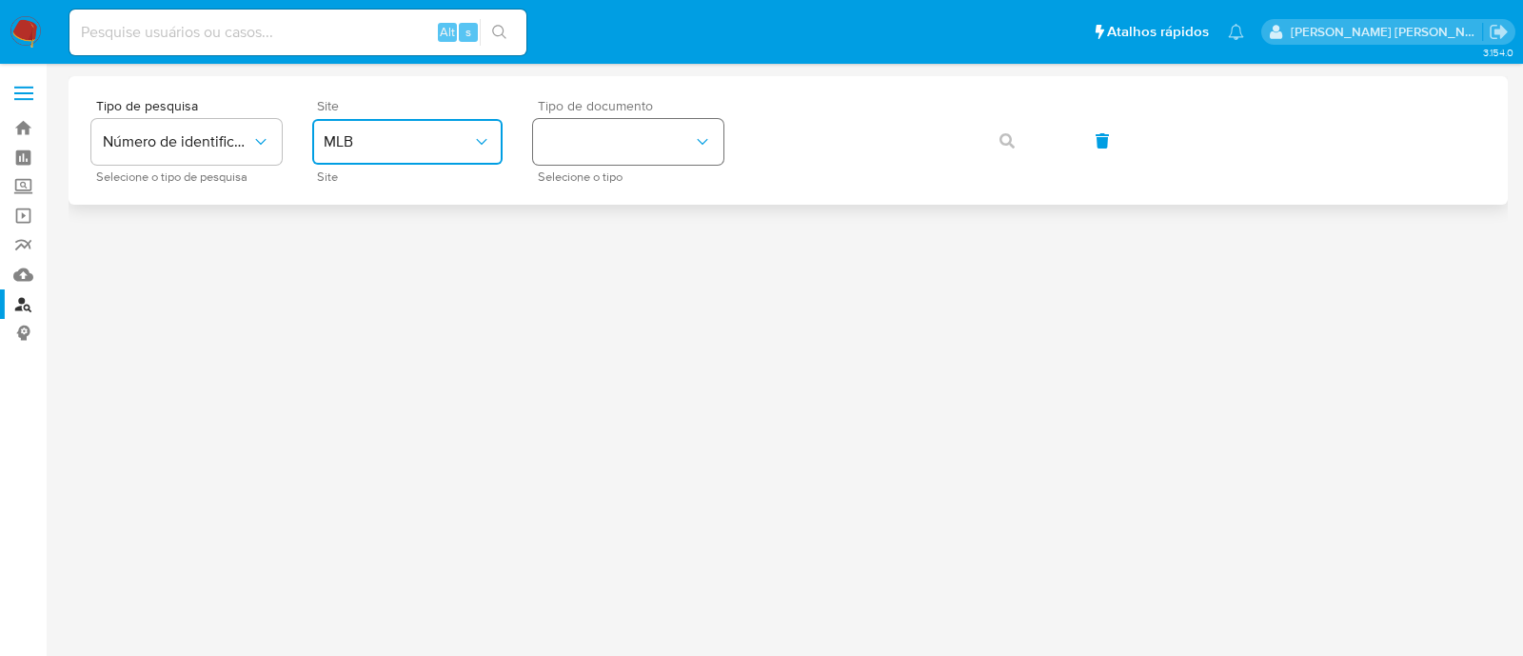
click at [638, 150] on button "identificationType" at bounding box center [628, 142] width 190 height 46
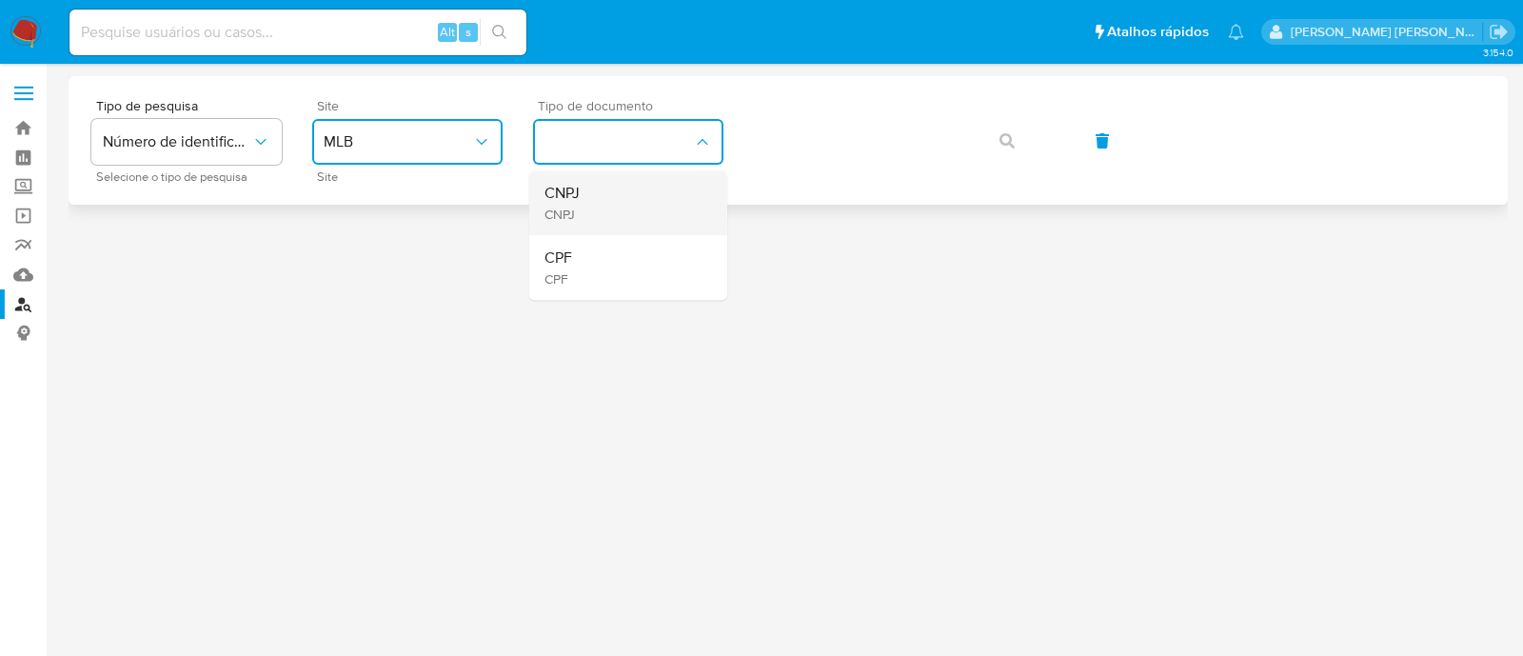
click at [589, 216] on div "CNPJ CNPJ" at bounding box center [622, 202] width 156 height 65
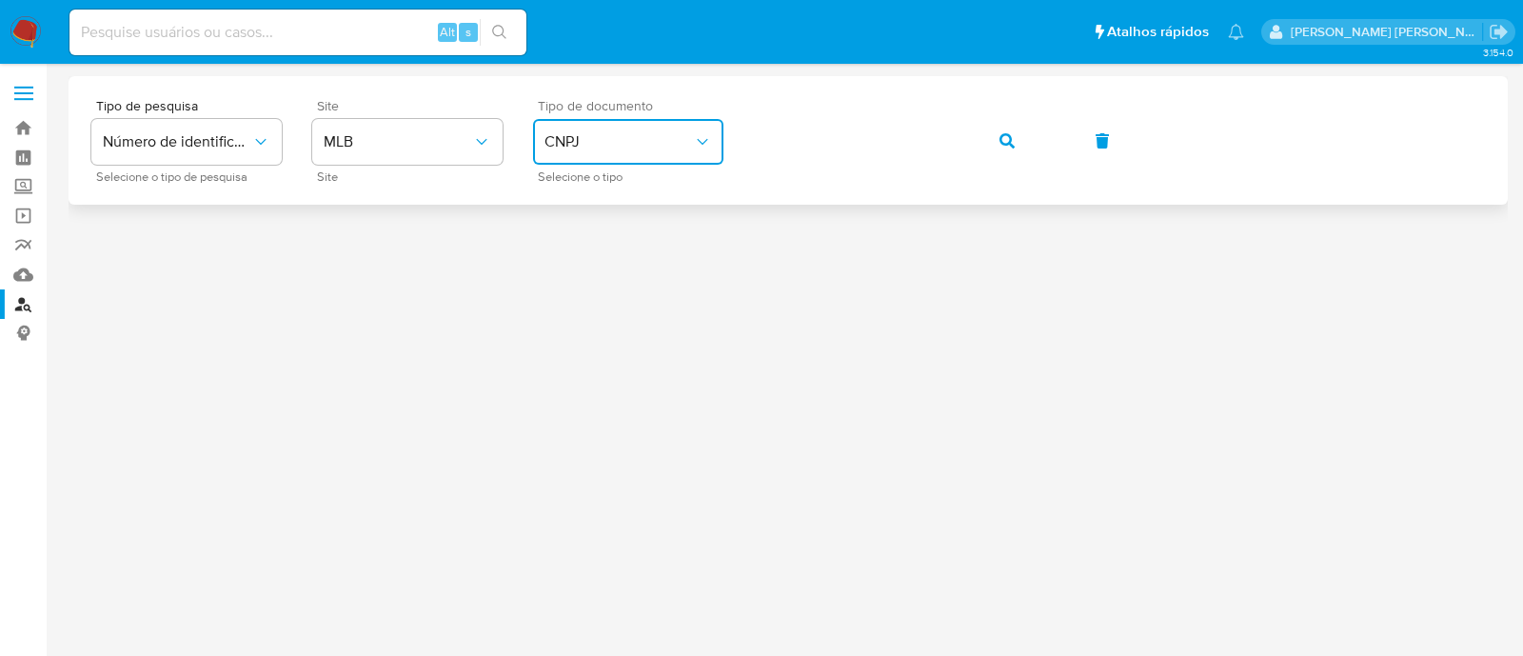
click at [1009, 141] on icon "button" at bounding box center [1006, 140] width 15 height 15
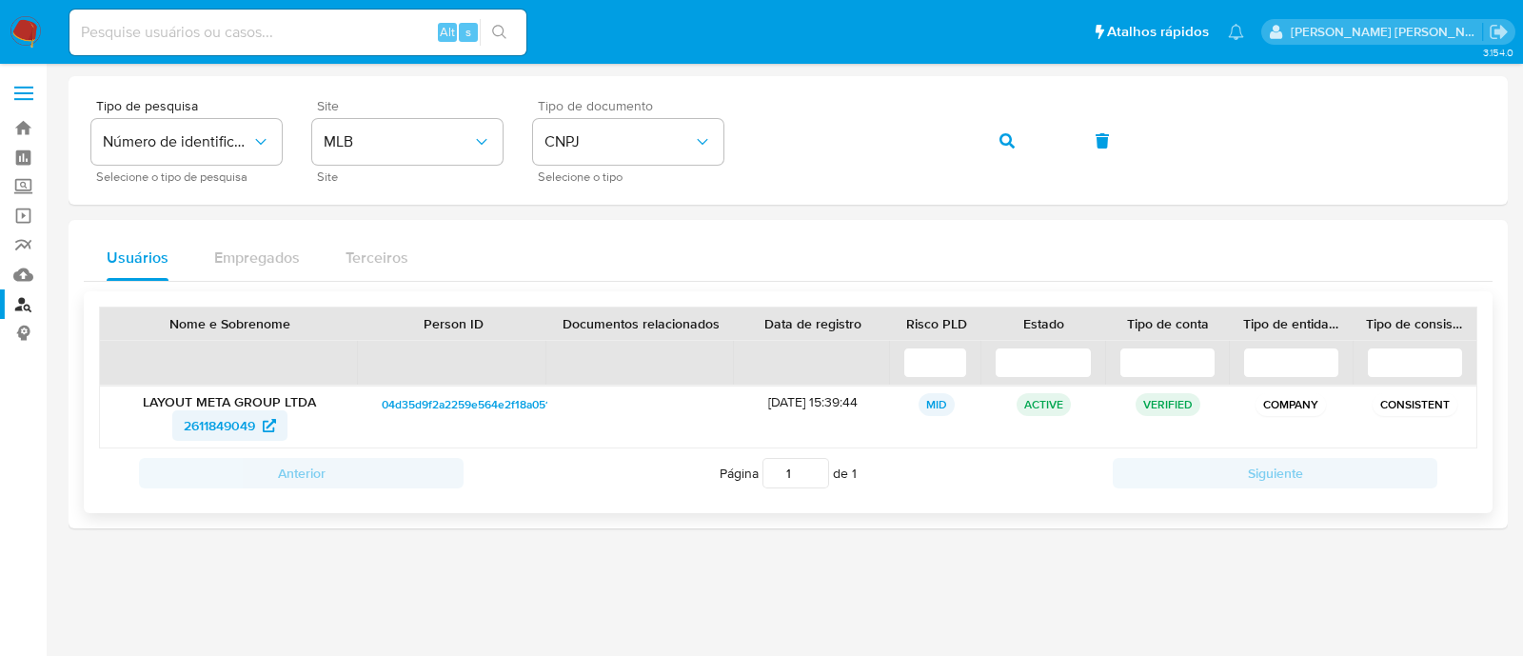
click at [214, 430] on span "2611849049" at bounding box center [219, 425] width 71 height 30
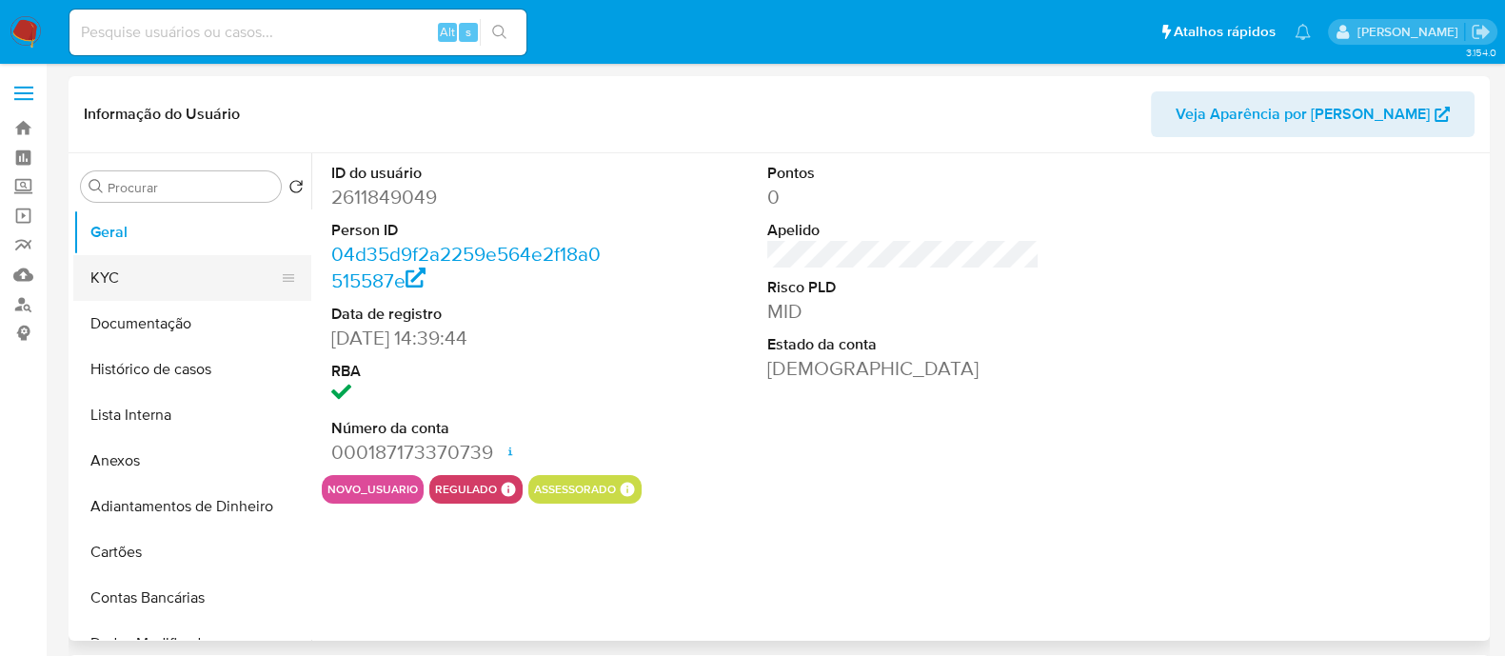
click at [148, 275] on button "KYC" at bounding box center [184, 278] width 223 height 46
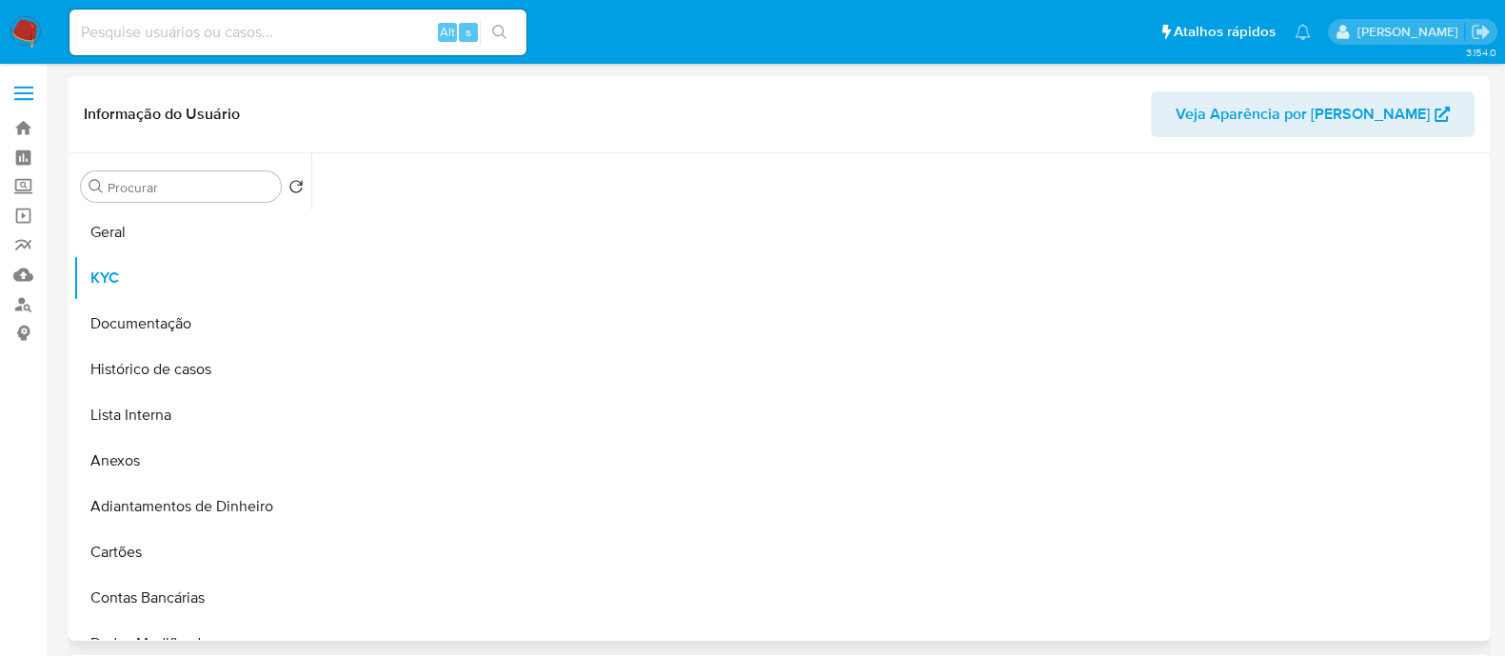
select select "10"
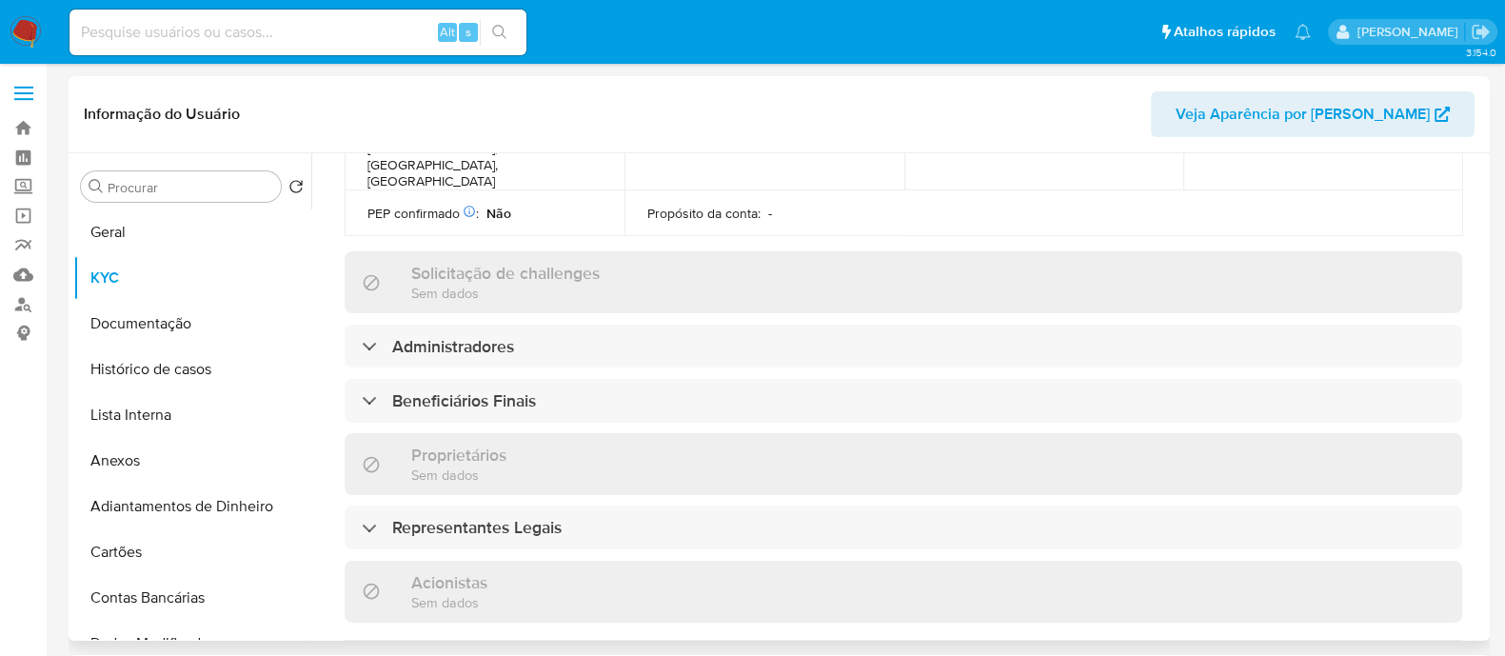
scroll to position [951, 0]
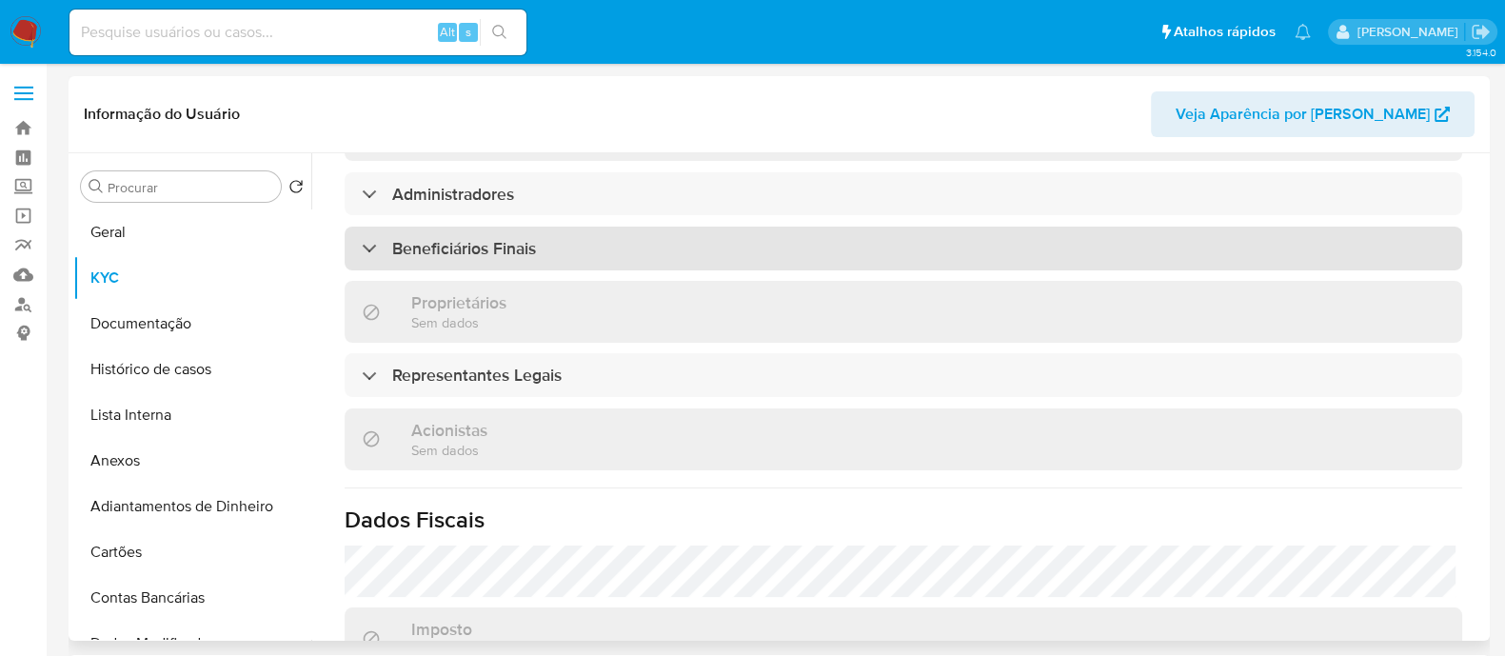
click at [652, 227] on div "Beneficiários Finais" at bounding box center [903, 249] width 1117 height 44
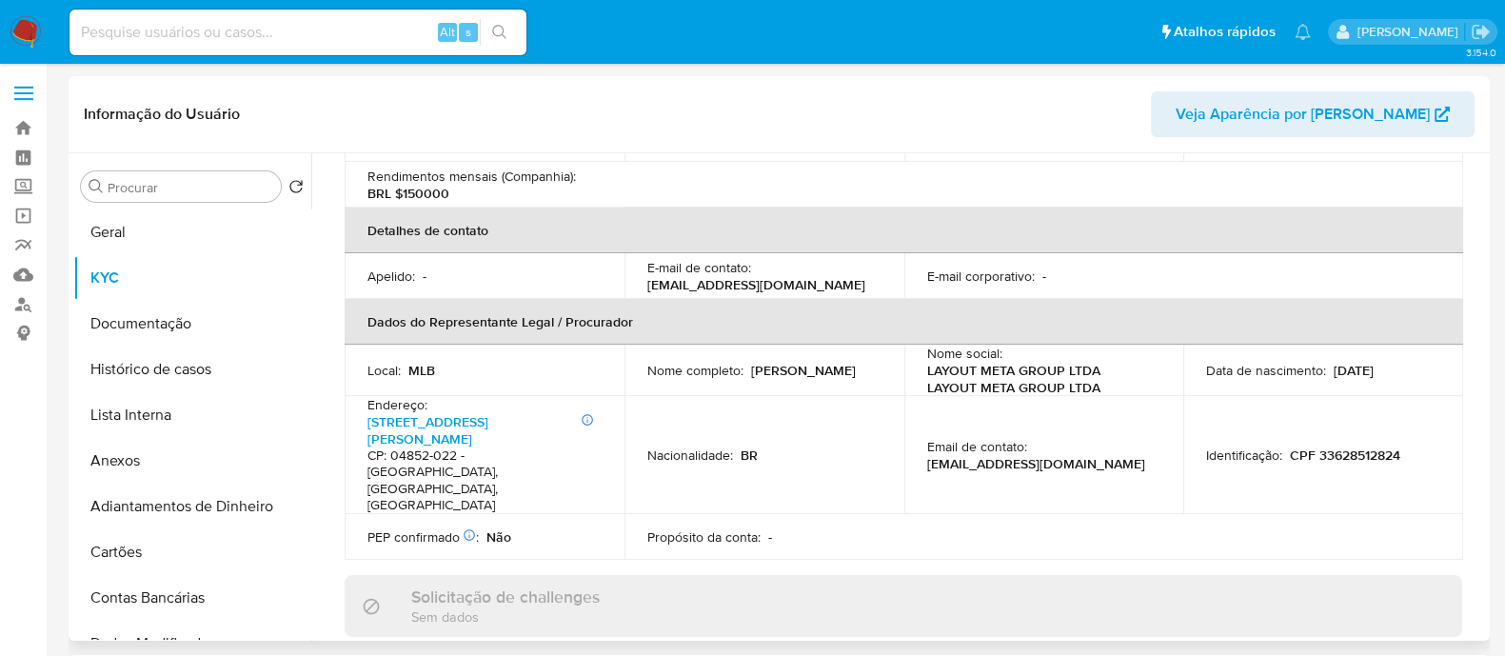
scroll to position [357, 0]
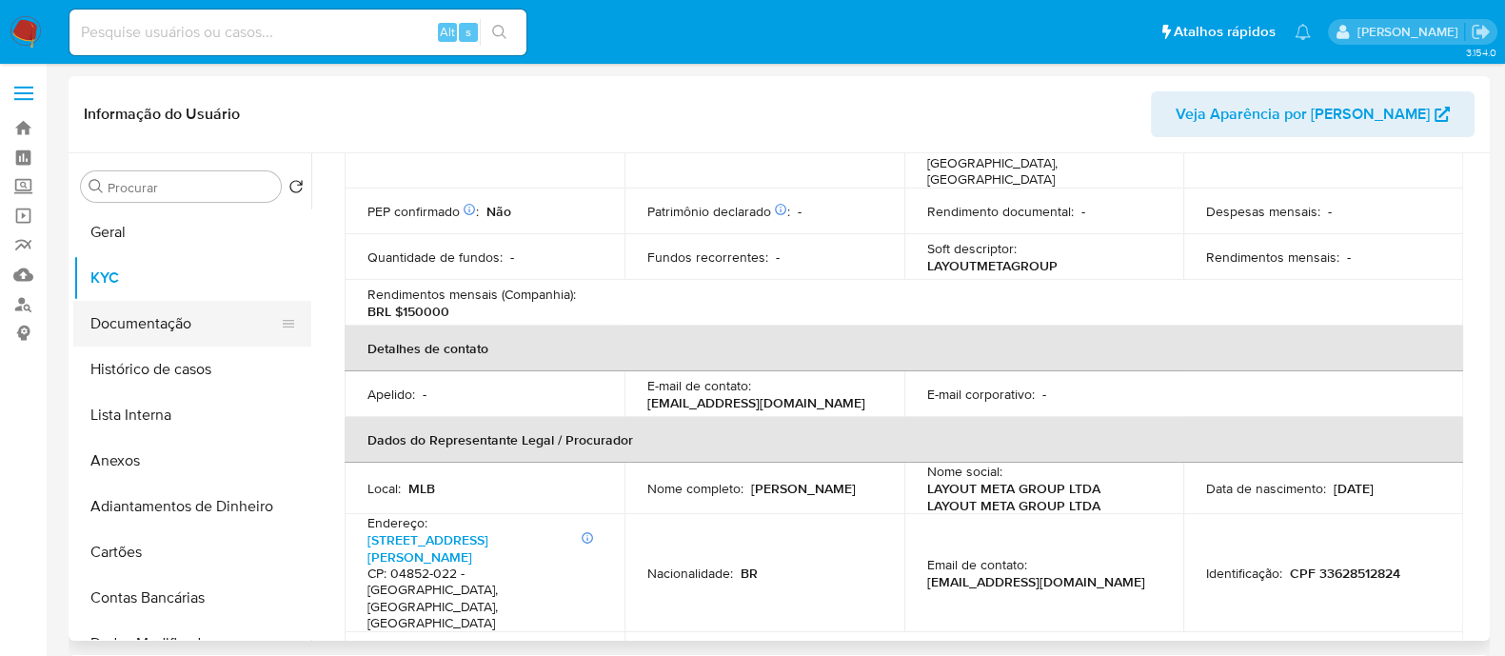
click at [158, 338] on button "Documentação" at bounding box center [184, 324] width 223 height 46
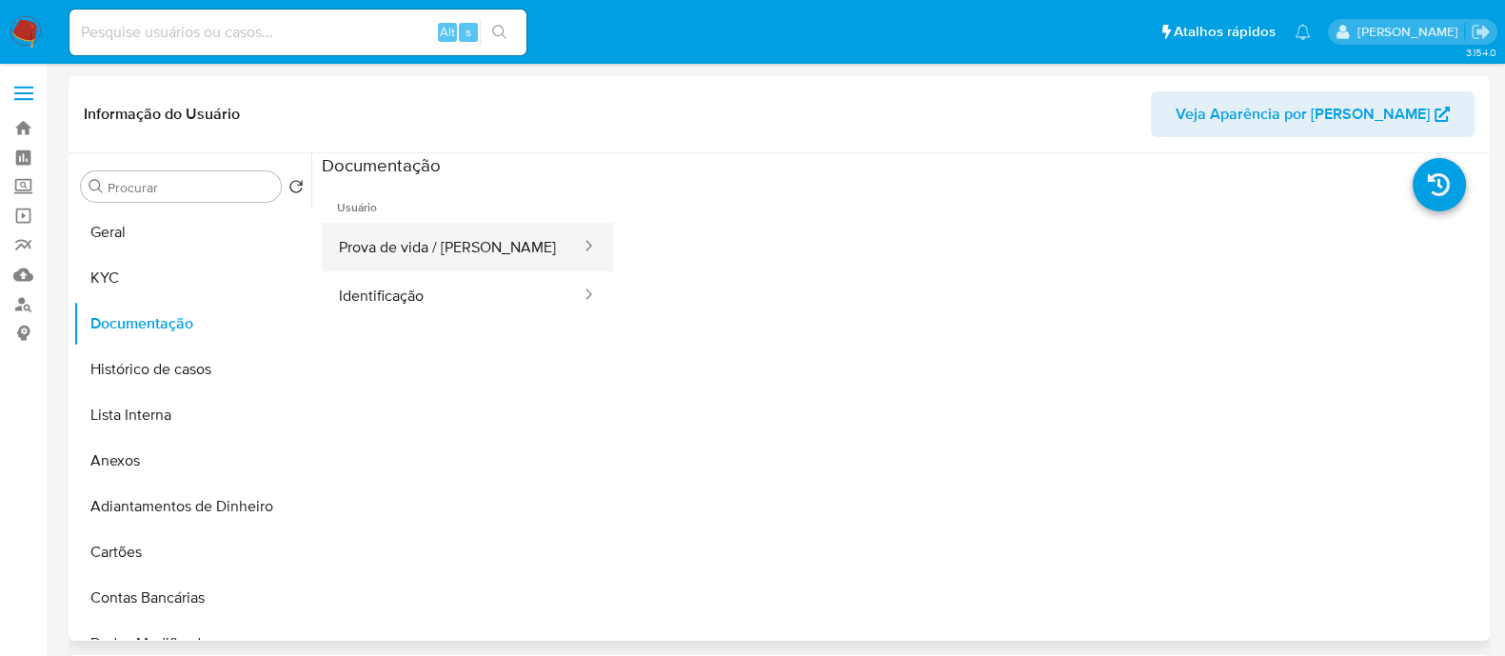
click at [397, 240] on button "Prova de vida / [PERSON_NAME]" at bounding box center [452, 247] width 261 height 49
